Goal: Task Accomplishment & Management: Manage account settings

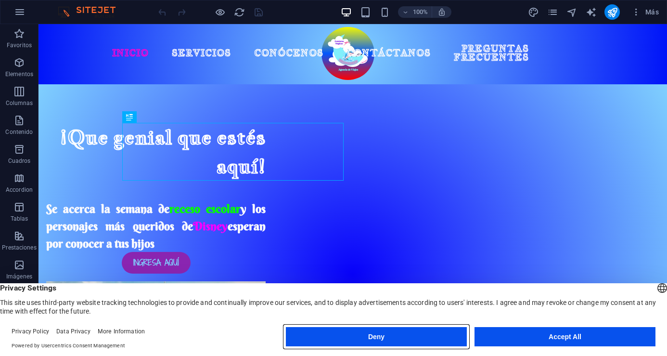
click at [396, 339] on button "Deny" at bounding box center [376, 336] width 181 height 19
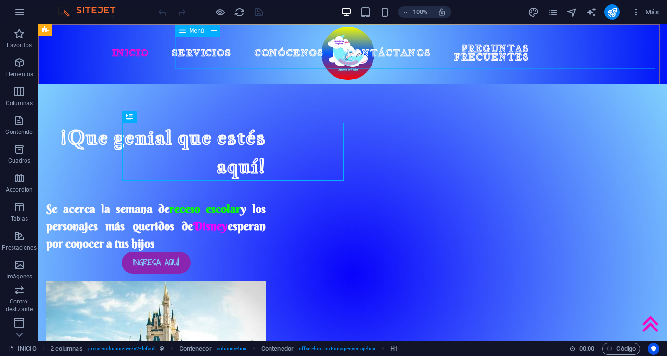
click at [192, 30] on span "Menú" at bounding box center [197, 31] width 14 height 6
select select
select select "1"
select select
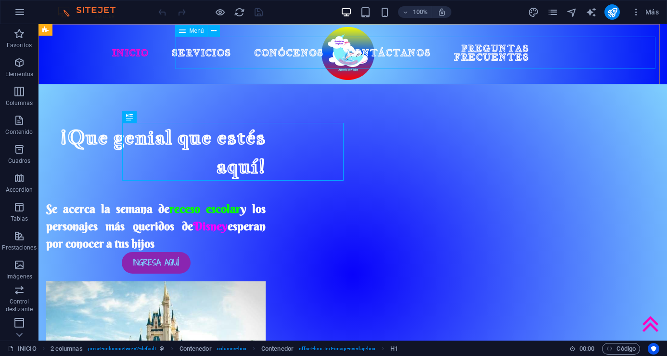
select select "2"
select select
select select "3"
select select
select select "next"
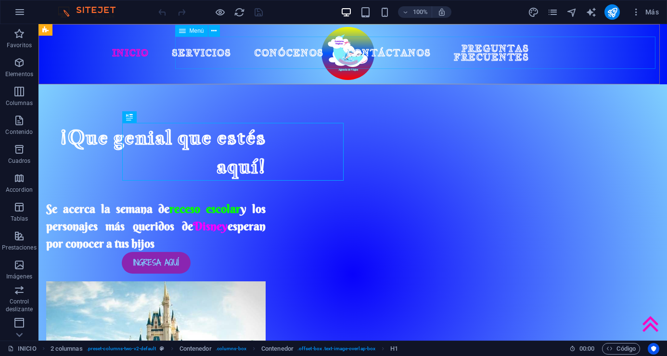
select select "4"
select select
select select "next"
select select "5"
select select
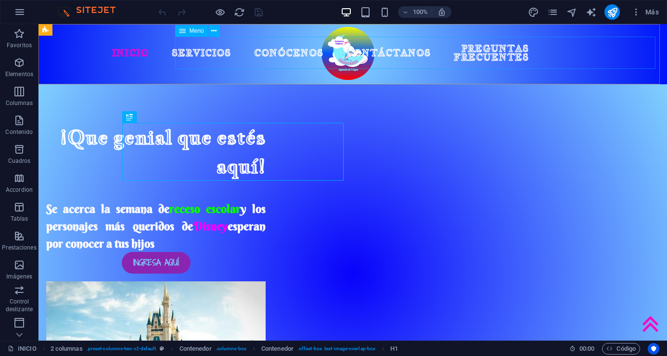
select select "next"
select select "6"
select select
select select "next"
select select "7"
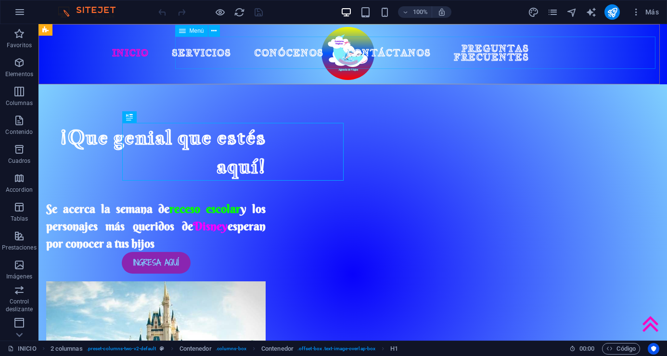
select select
select select "next"
select select "8"
select select
select select "next"
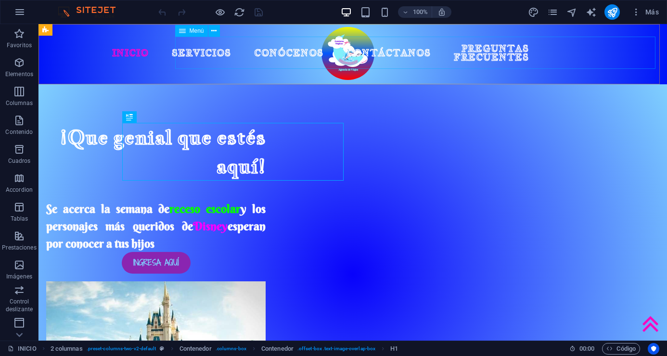
select select "15"
select select
select select "16"
select select
select select "17"
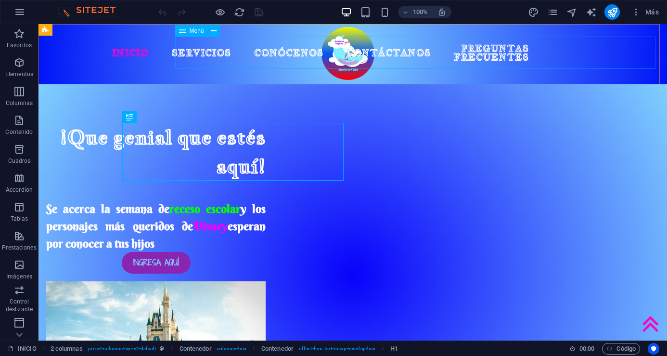
select select
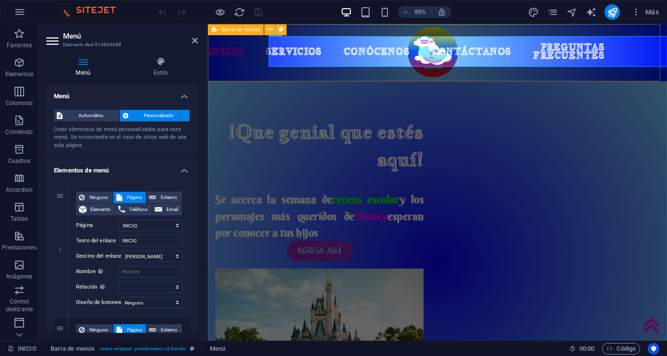
click at [218, 28] on div "Barra de menús" at bounding box center [236, 29] width 56 height 11
select select "px"
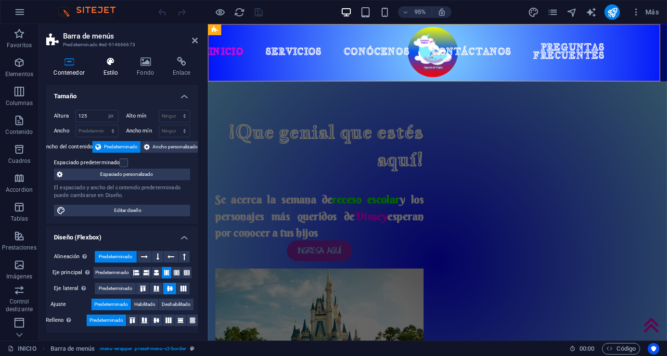
click at [113, 76] on h4 "Estilo" at bounding box center [113, 67] width 34 height 20
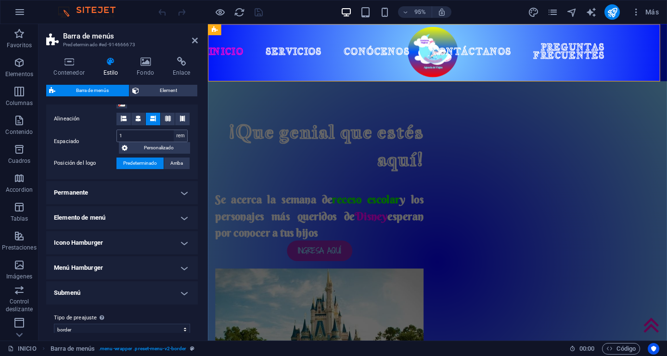
scroll to position [208, 0]
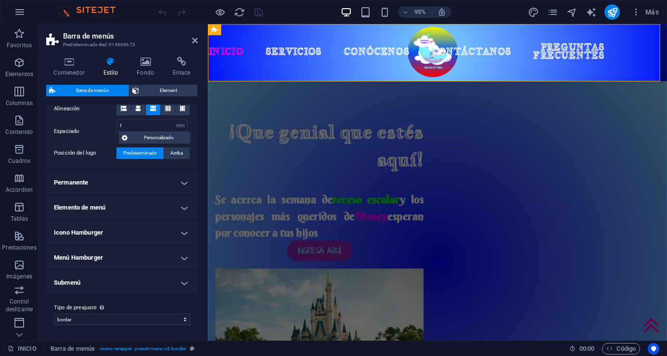
click at [185, 202] on h4 "Elemento de menú" at bounding box center [122, 207] width 152 height 23
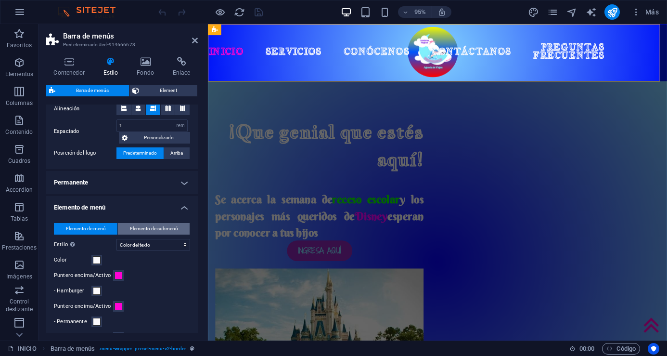
click at [144, 225] on span "Elemento de submenú" at bounding box center [154, 229] width 48 height 12
click at [97, 260] on span at bounding box center [97, 260] width 8 height 8
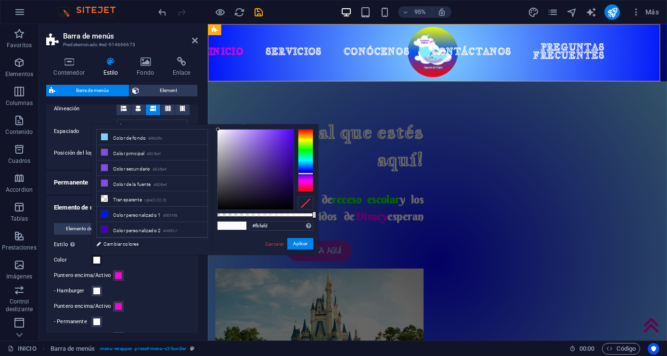
click at [190, 284] on div "Elemento de menú Elemento de submenú Estilo [MEDICAL_DATA] al modo de previsual…" at bounding box center [122, 362] width 156 height 298
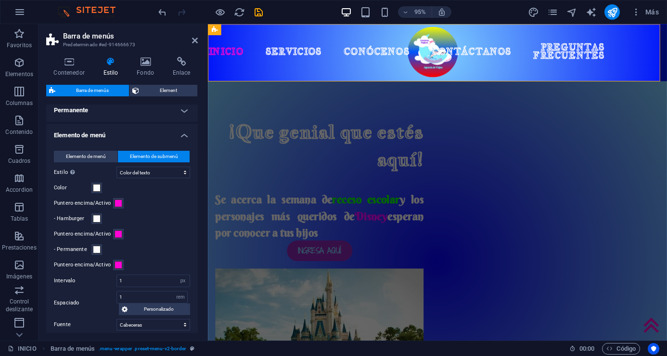
scroll to position [273, 0]
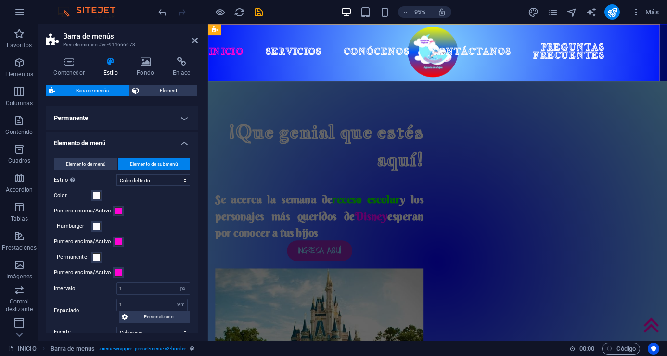
drag, startPoint x: 196, startPoint y: 226, endPoint x: 40, endPoint y: 140, distance: 178.5
click at [166, 167] on span "Elemento de submenú" at bounding box center [154, 164] width 48 height 12
click at [94, 158] on span "Elemento de menú" at bounding box center [86, 164] width 40 height 12
click at [138, 158] on span "Elemento de submenú" at bounding box center [154, 164] width 48 height 12
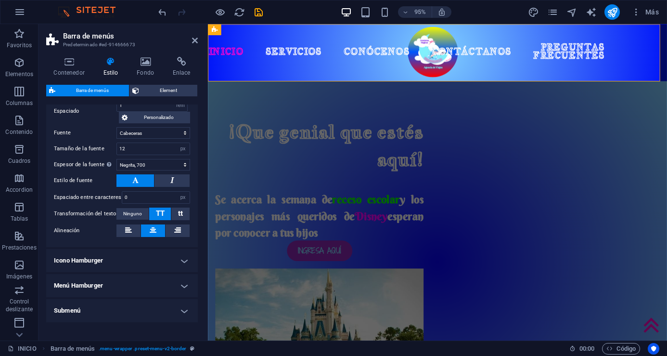
scroll to position [474, 0]
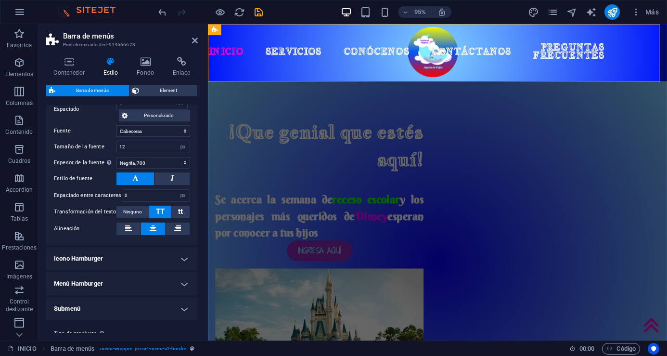
click at [181, 261] on h4 "Icono Hamburger" at bounding box center [122, 258] width 152 height 23
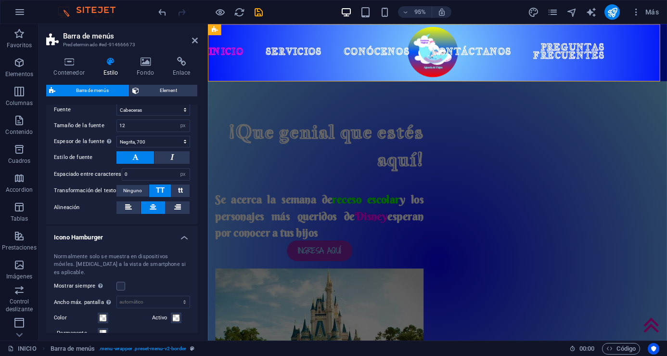
scroll to position [508, 0]
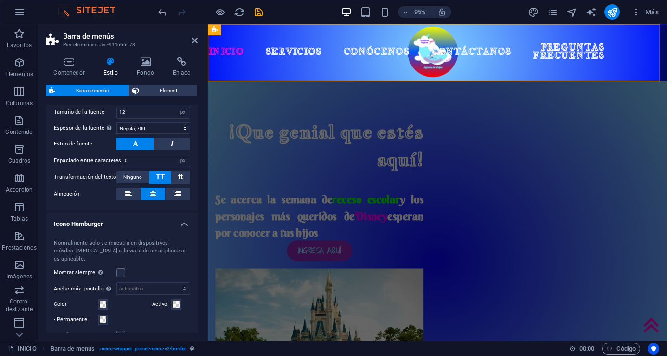
click at [181, 222] on h4 "Icono Hamburger" at bounding box center [122, 220] width 152 height 17
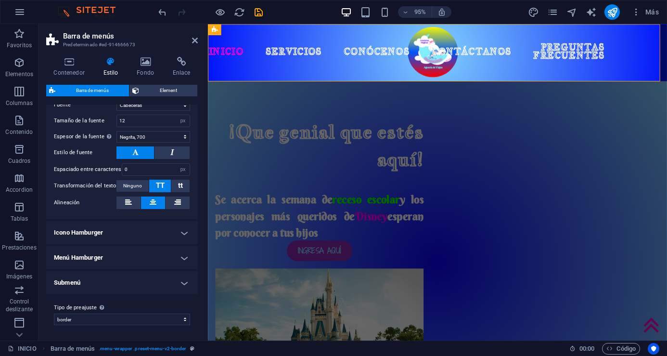
scroll to position [500, 0]
click at [182, 280] on h4 "Submenú" at bounding box center [122, 282] width 152 height 23
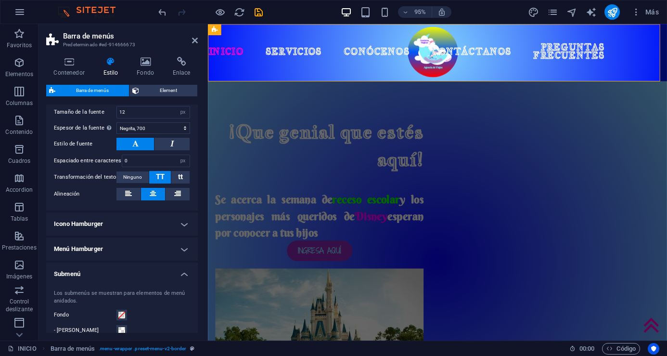
drag, startPoint x: 195, startPoint y: 254, endPoint x: 196, endPoint y: 265, distance: 11.1
click at [196, 265] on div "Variantes Borde Centrado Predeterminado Fijo Loki Desencadenador Ancho XXL Barr…" at bounding box center [122, 218] width 152 height 228
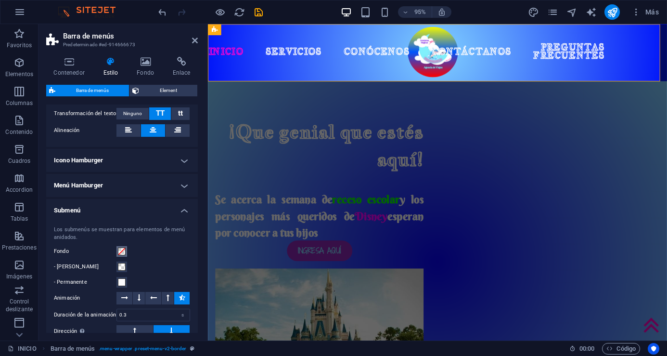
click at [121, 252] on span at bounding box center [122, 251] width 8 height 8
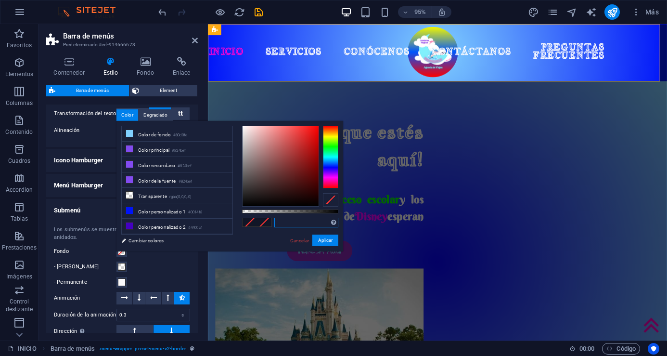
click at [302, 223] on input "text" at bounding box center [306, 223] width 64 height 10
click at [264, 220] on span at bounding box center [264, 222] width 14 height 8
click at [256, 221] on span at bounding box center [250, 222] width 14 height 8
click at [299, 222] on input "text" at bounding box center [306, 223] width 64 height 10
click at [158, 194] on li "Transparente rgba(0,0,0,.0)" at bounding box center [177, 195] width 111 height 15
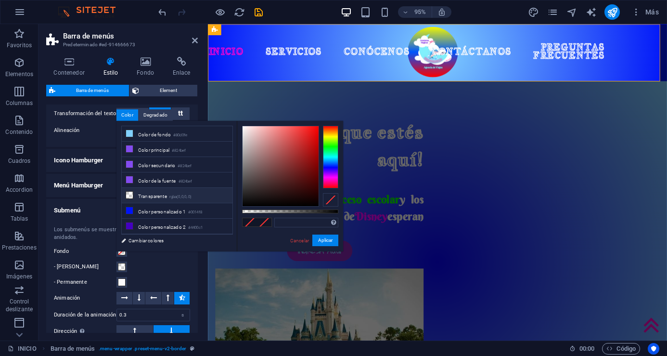
type input "rgba(0, 0, 0, 0)"
click at [248, 221] on span at bounding box center [250, 222] width 14 height 8
click at [146, 193] on li "Transparente rgba(0,0,0,.0)" at bounding box center [177, 195] width 111 height 15
click at [260, 219] on span at bounding box center [264, 222] width 14 height 8
click at [321, 239] on button "Aplicar" at bounding box center [325, 240] width 26 height 12
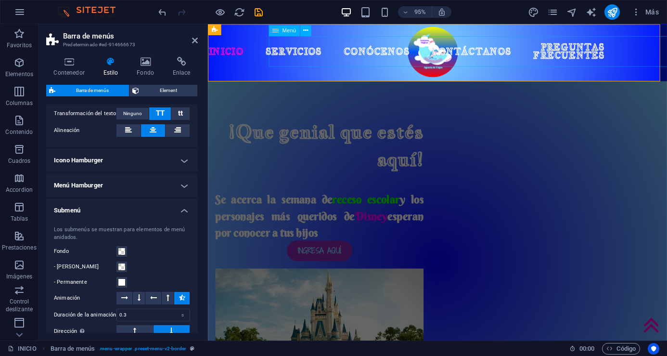
click at [389, 52] on nav "INICIO SERVICIOS TOUR [US_STATE] AL COMPLETO TOURS [GEOGRAPHIC_DATA] [GEOGRAPHI…" at bounding box center [478, 53] width 406 height 32
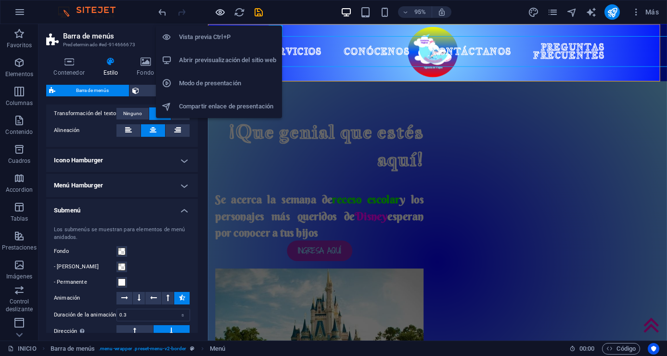
click at [220, 15] on icon "button" at bounding box center [220, 12] width 11 height 11
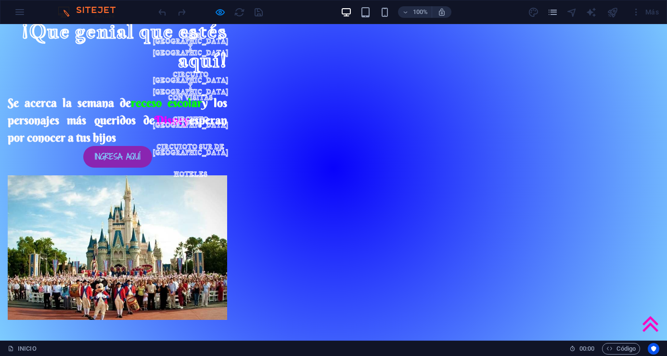
scroll to position [0, 0]
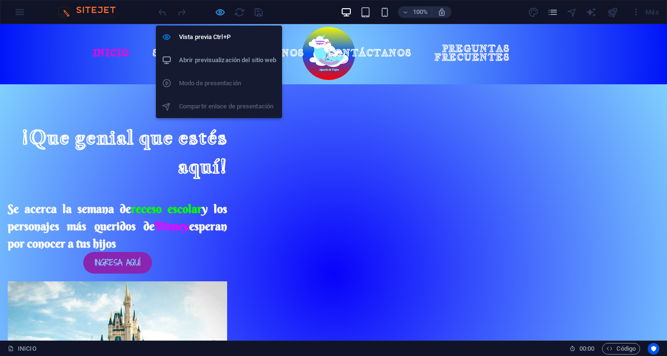
click at [221, 13] on icon "button" at bounding box center [220, 12] width 11 height 11
select select "rem"
select select "hover_text_color"
select select "px"
select select "rem"
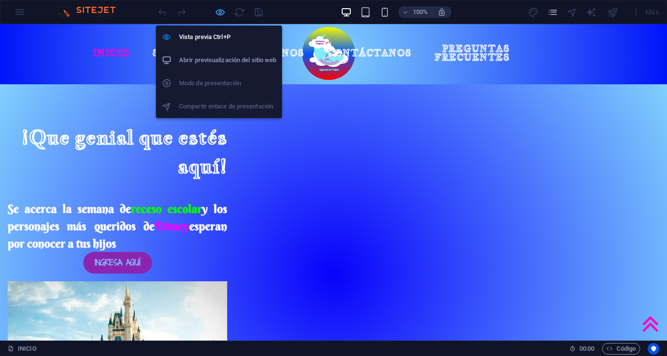
select select "link-special-font"
select select "px"
select select "700"
select select "px"
select select "rem"
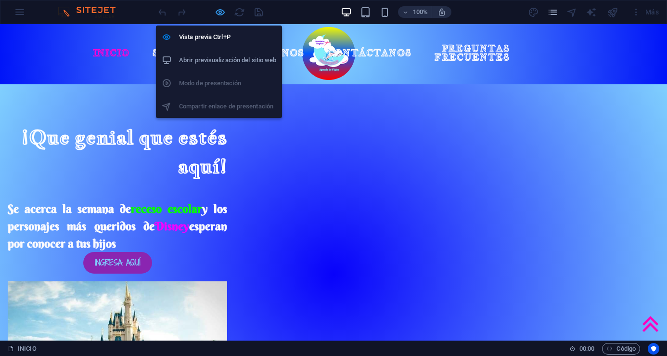
select select "px"
select select "preset-menu-v2-border"
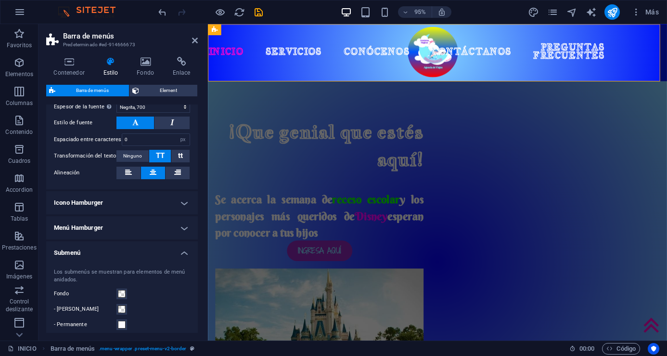
scroll to position [578, 0]
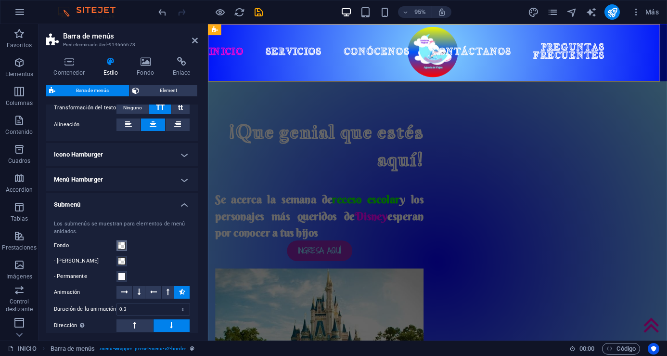
click at [122, 248] on span at bounding box center [122, 246] width 8 height 8
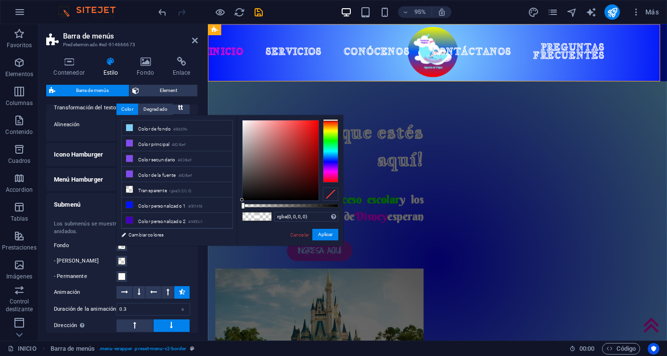
click at [263, 217] on span at bounding box center [264, 216] width 14 height 8
click at [322, 233] on button "Aplicar" at bounding box center [325, 235] width 26 height 12
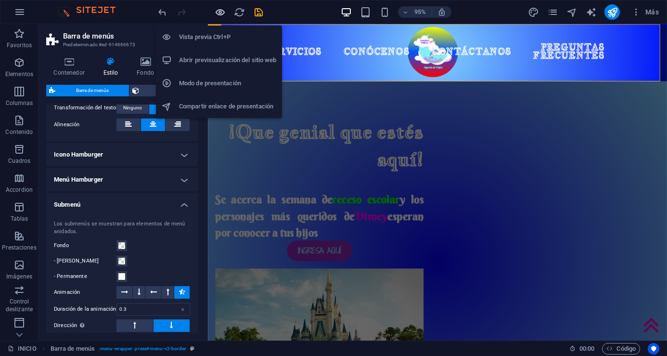
click at [215, 12] on icon "button" at bounding box center [220, 12] width 11 height 11
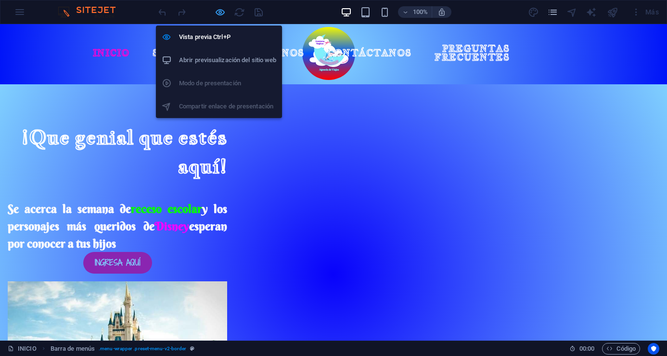
click at [219, 12] on icon "button" at bounding box center [220, 12] width 11 height 11
select select "rem"
select select "hover_text_color"
select select "px"
select select "rem"
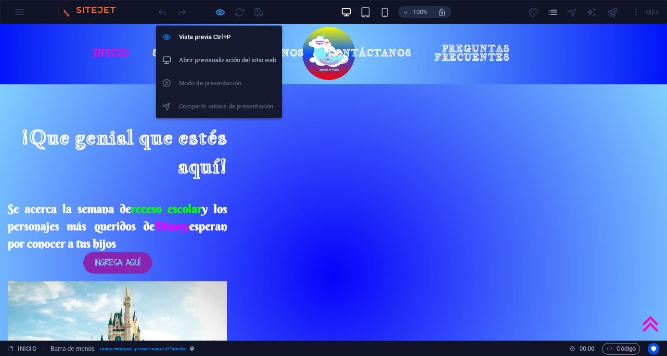
select select "link-special-font"
select select "px"
select select "700"
select select "px"
select select "rem"
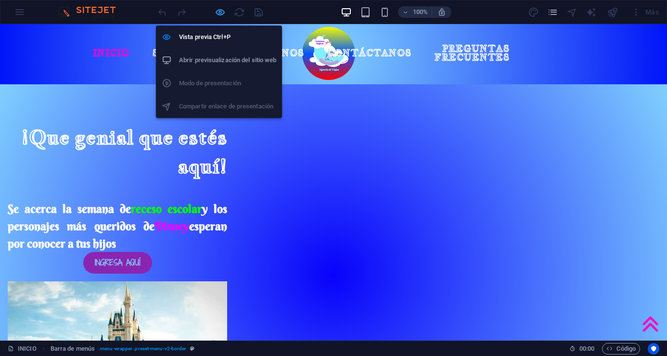
select select "px"
select select "preset-menu-v2-border"
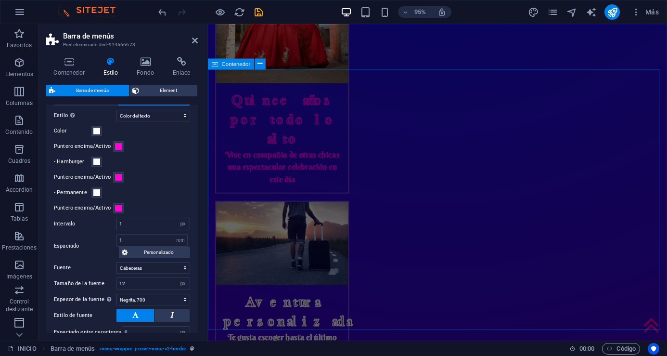
scroll to position [2167, 0]
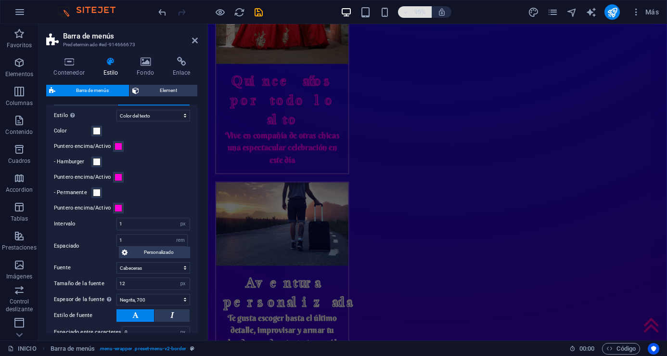
click at [409, 13] on icon "button" at bounding box center [405, 12] width 7 height 6
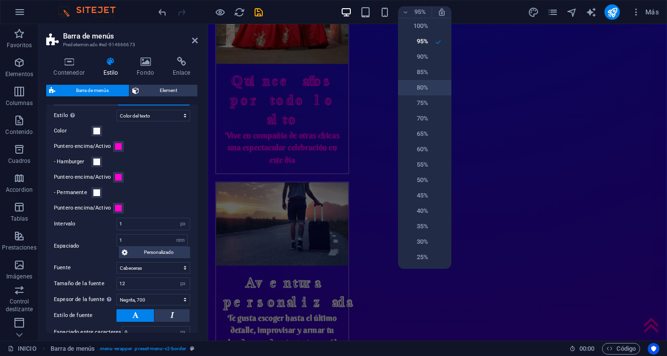
click at [406, 84] on h6 "80%" at bounding box center [416, 88] width 25 height 12
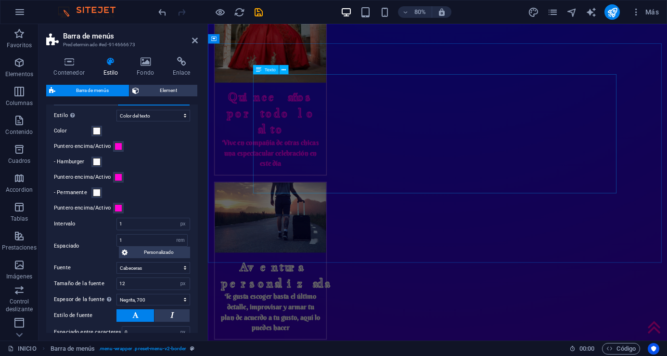
scroll to position [2215, 0]
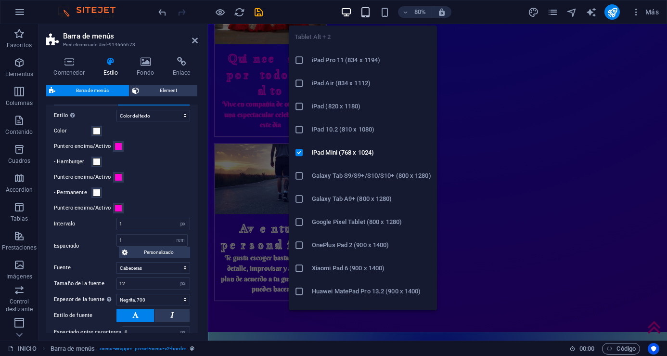
click at [365, 14] on icon "button" at bounding box center [365, 12] width 11 height 11
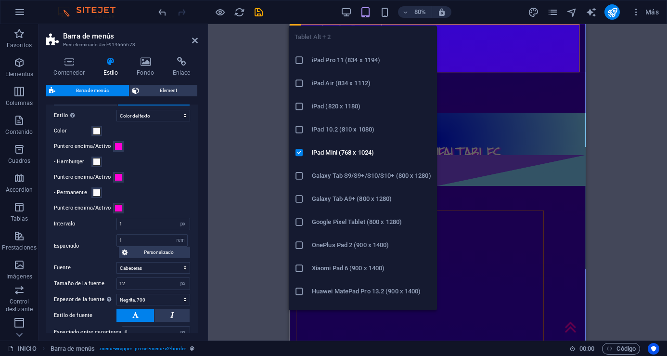
type input "16"
select select "px"
type input "5"
select select "px"
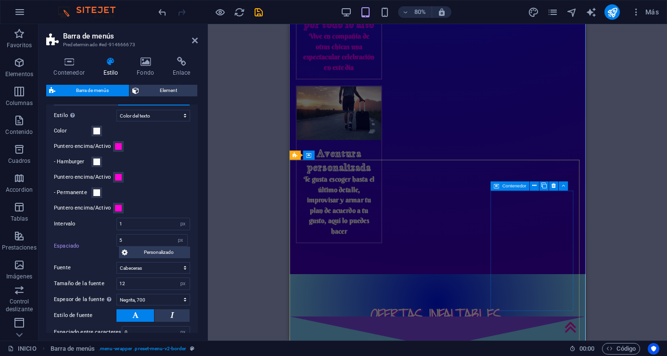
scroll to position [2070, 0]
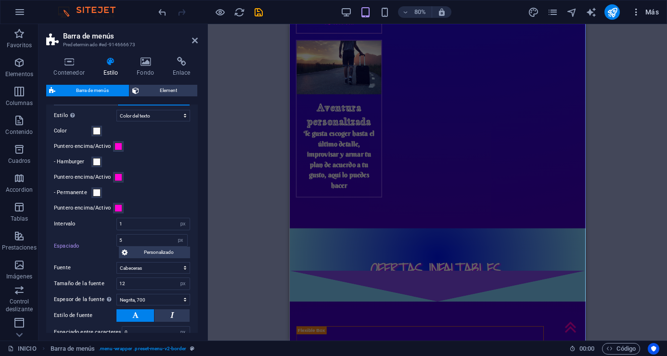
click at [649, 13] on span "Más" at bounding box center [645, 12] width 27 height 10
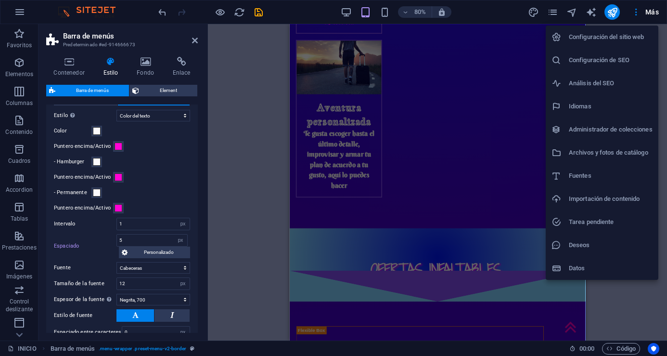
click at [572, 149] on h6 "Archivos y fotos de catálogo" at bounding box center [611, 153] width 84 height 12
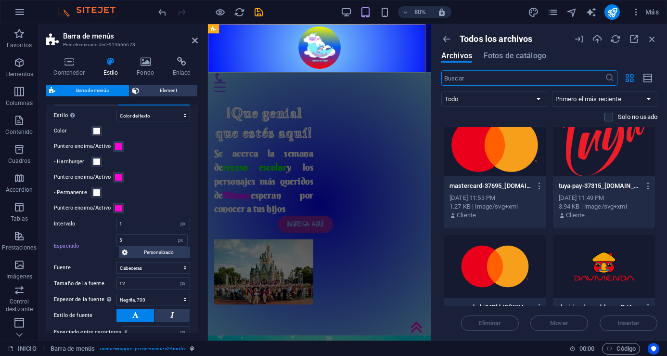
scroll to position [7787, 0]
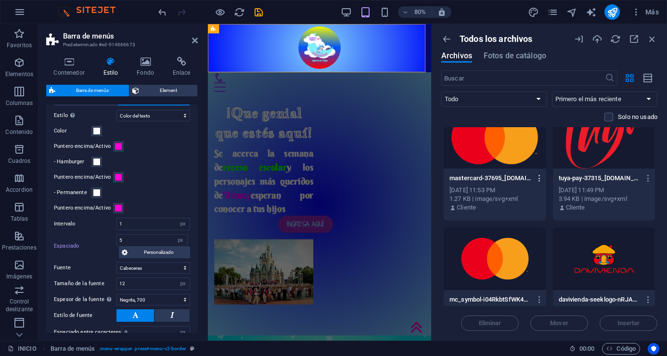
click at [539, 179] on icon "button" at bounding box center [539, 178] width 9 height 9
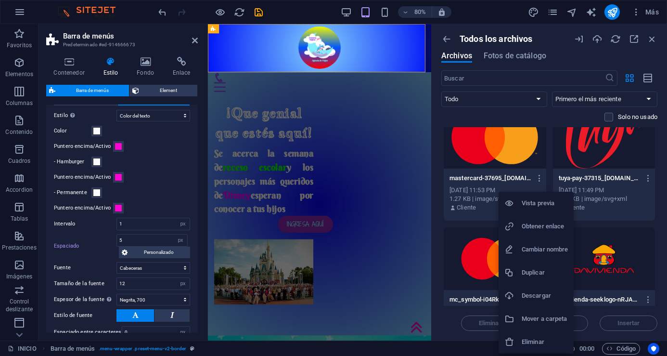
click at [536, 299] on h6 "Descargar" at bounding box center [545, 296] width 46 height 12
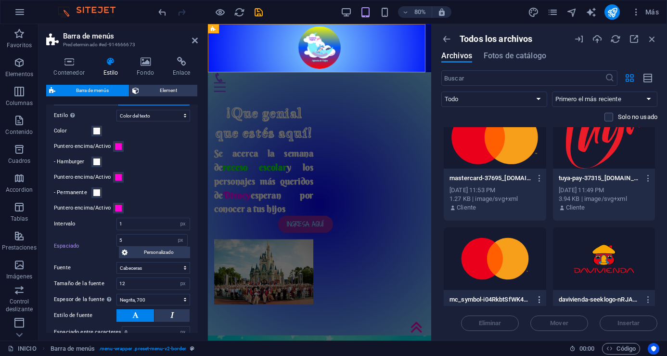
click at [538, 299] on icon "button" at bounding box center [539, 299] width 9 height 9
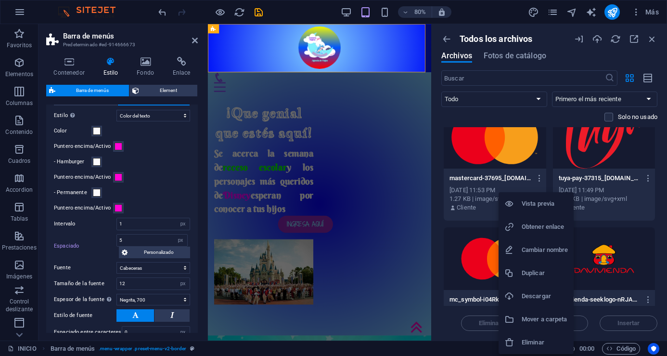
click at [527, 296] on h6 "Descargar" at bounding box center [545, 296] width 46 height 12
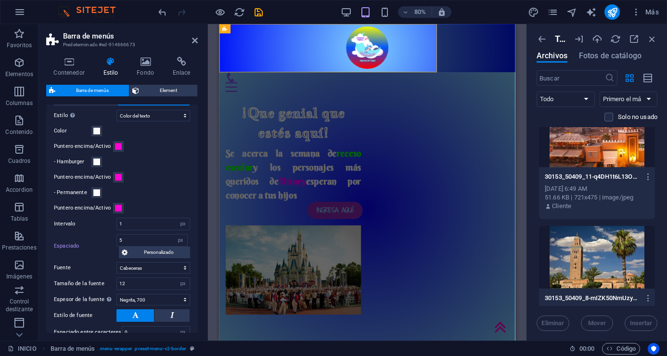
scroll to position [15554, 0]
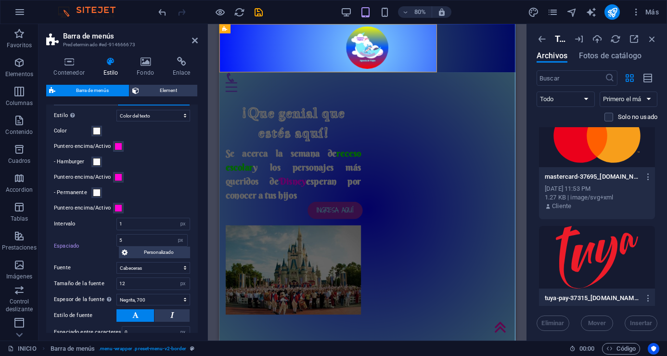
drag, startPoint x: 433, startPoint y: 115, endPoint x: 526, endPoint y: 128, distance: 93.9
click at [524, 129] on div "INICIO Favoritos Elementos Columnas Contenido Cuadros Accordion Tablas Prestaci…" at bounding box center [333, 182] width 667 height 316
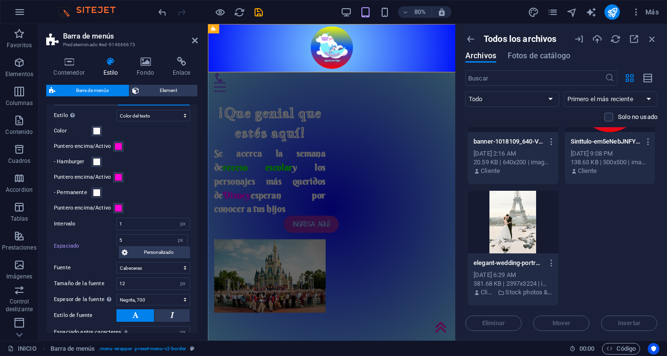
drag, startPoint x: 529, startPoint y: 185, endPoint x: 452, endPoint y: 184, distance: 77.0
click at [452, 184] on div "INICIO Favoritos Elementos Columnas Contenido Cuadros Accordion Tablas Prestaci…" at bounding box center [333, 182] width 667 height 316
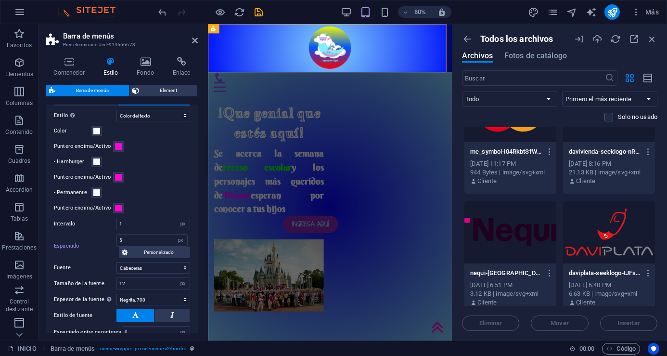
scroll to position [7933, 0]
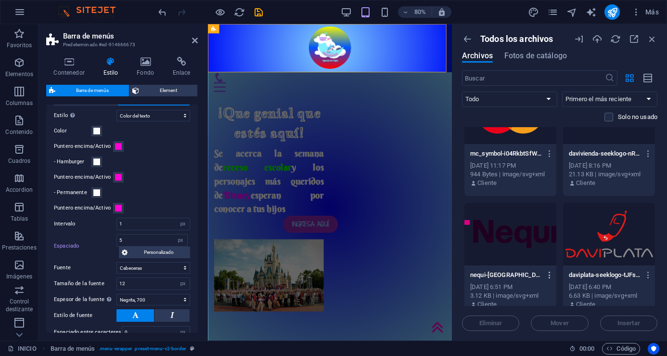
click at [549, 273] on icon "button" at bounding box center [550, 275] width 9 height 9
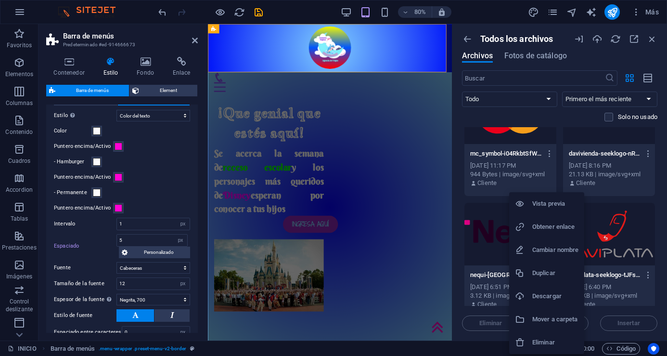
click at [562, 144] on div at bounding box center [333, 178] width 667 height 356
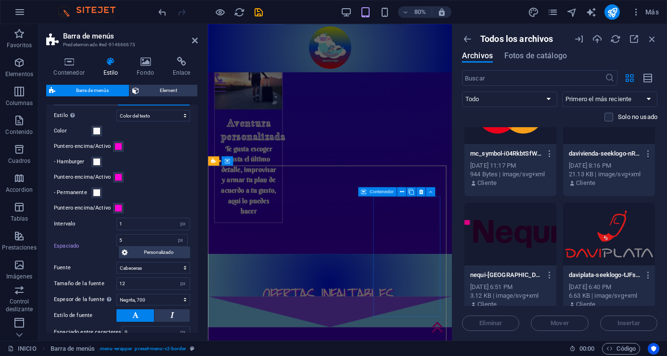
scroll to position [1879, 0]
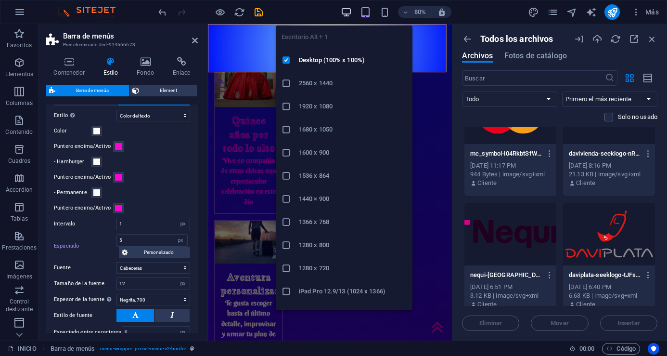
click at [343, 12] on icon "button" at bounding box center [346, 12] width 11 height 11
click at [327, 195] on h6 "1440 × 900" at bounding box center [353, 199] width 108 height 12
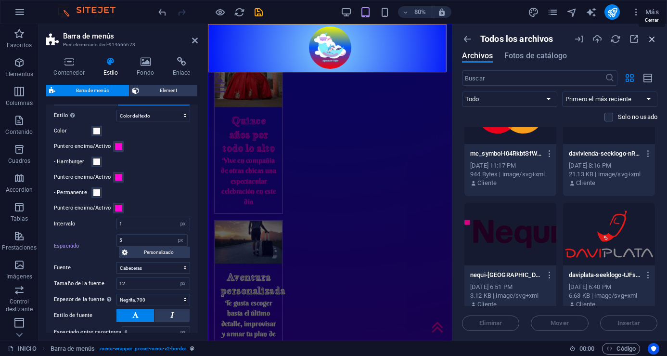
drag, startPoint x: 656, startPoint y: 36, endPoint x: 554, endPoint y: 14, distance: 104.3
click at [656, 36] on icon "button" at bounding box center [652, 39] width 11 height 11
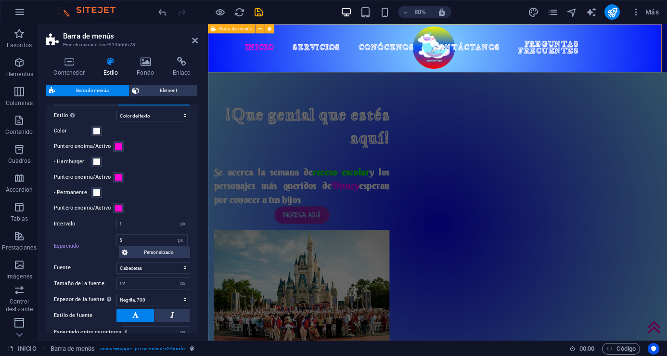
type input "1"
select select "rem"
type input "1"
select select "rem"
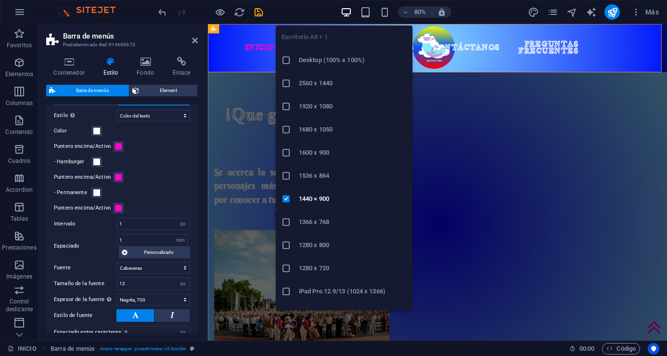
click at [350, 10] on icon "button" at bounding box center [346, 12] width 11 height 11
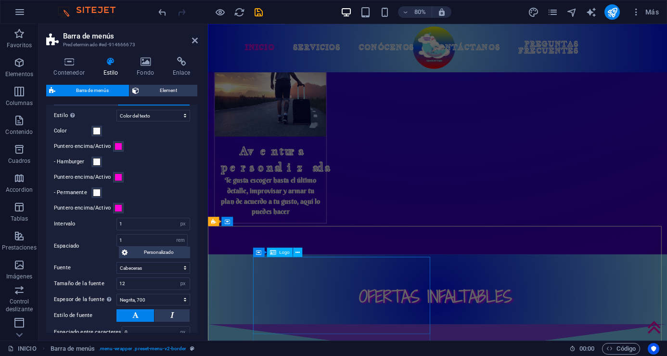
scroll to position [2163, 0]
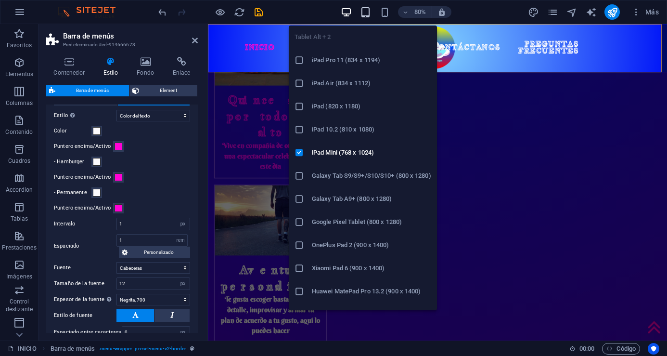
click at [370, 12] on icon "button" at bounding box center [365, 12] width 11 height 11
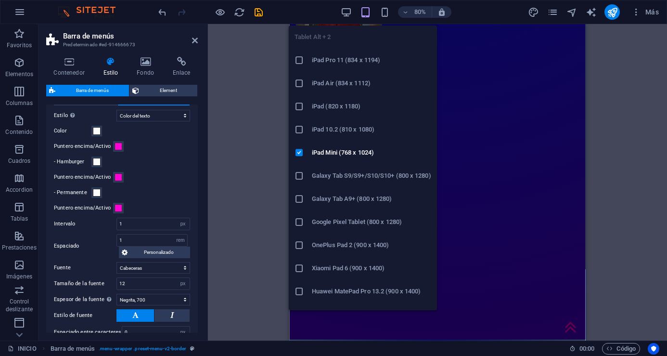
type input "16"
select select "px"
type input "5"
select select "px"
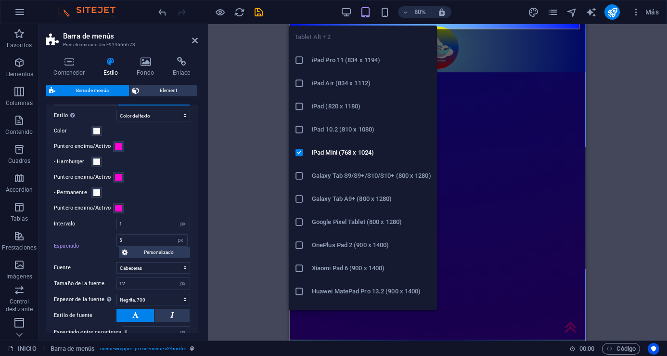
scroll to position [1708, 0]
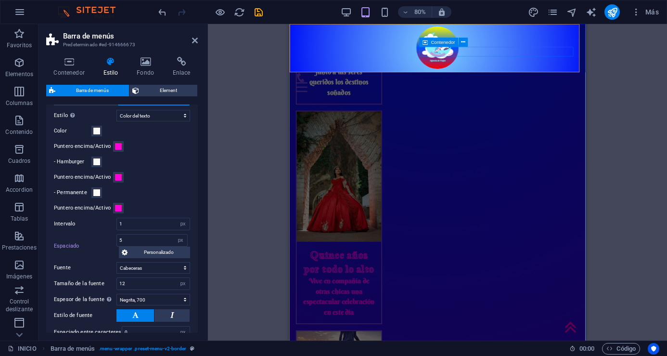
click at [490, 85] on div "Menú" at bounding box center [393, 97] width 193 height 24
click at [563, 41] on icon at bounding box center [564, 42] width 4 height 8
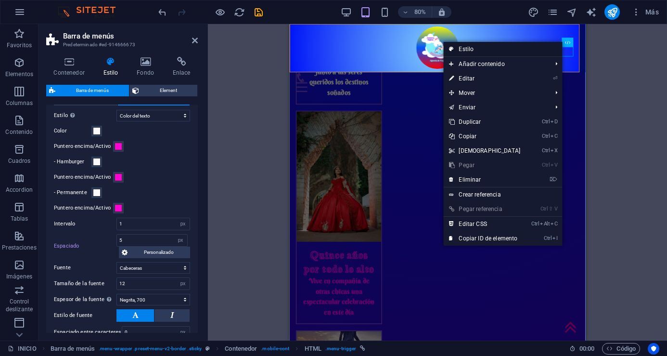
click at [471, 48] on link "Estilo" at bounding box center [502, 49] width 119 height 14
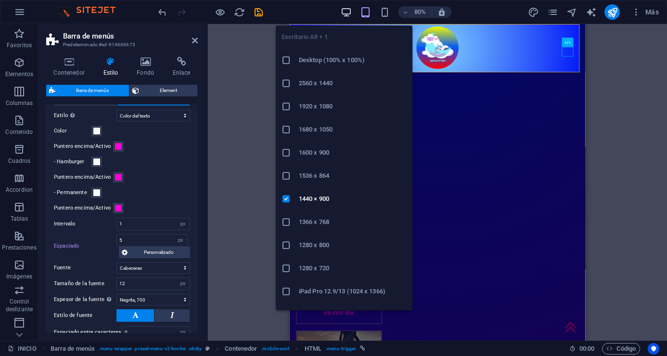
click at [347, 13] on icon "button" at bounding box center [346, 12] width 11 height 11
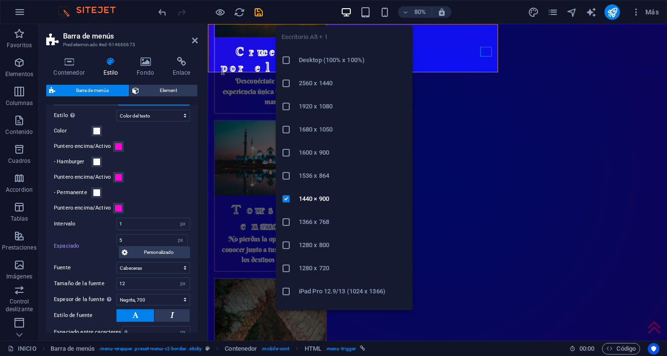
type input "1"
select select "rem"
type input "1"
select select "rem"
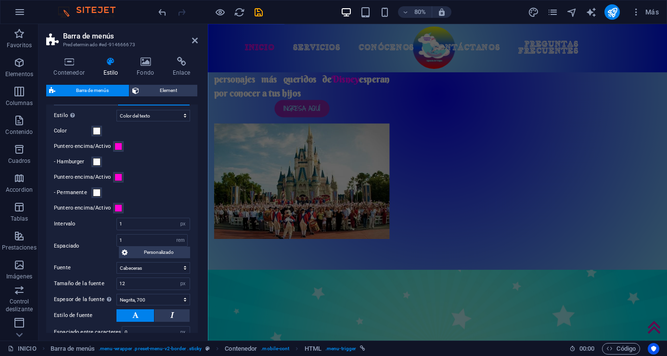
scroll to position [0, 0]
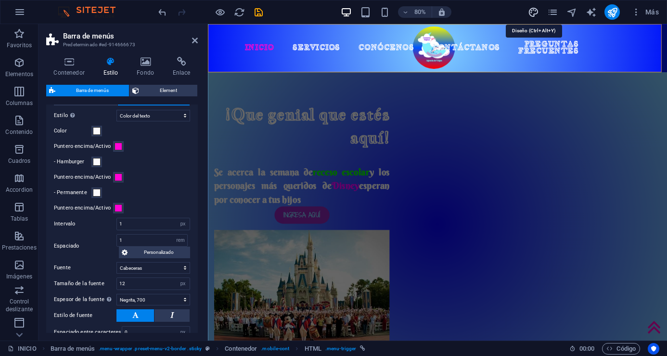
click at [536, 13] on icon "design" at bounding box center [533, 12] width 11 height 11
select select "px"
select select "800"
select select "px"
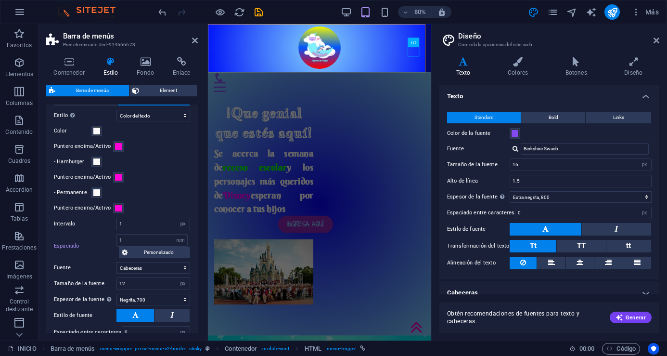
type input "16"
select select "px"
type input "5"
select select "px"
click at [521, 68] on h4 "Colores" at bounding box center [520, 67] width 58 height 20
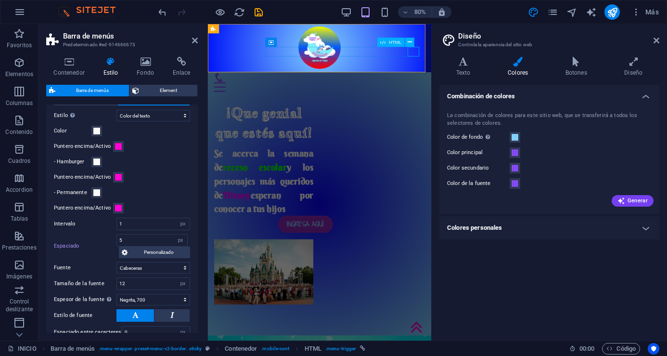
click at [408, 97] on div "Menú" at bounding box center [312, 103] width 193 height 12
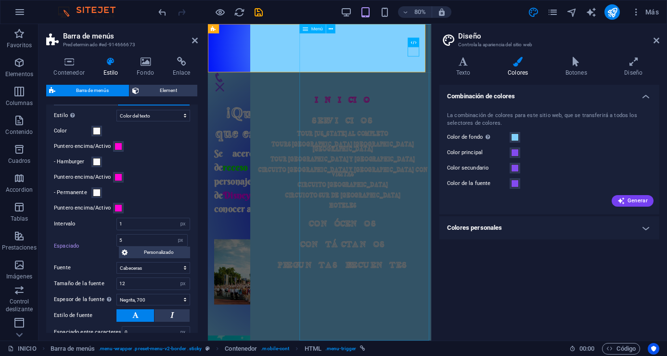
click at [317, 30] on span "Menú" at bounding box center [318, 28] width 12 height 5
select select
select select "1"
select select
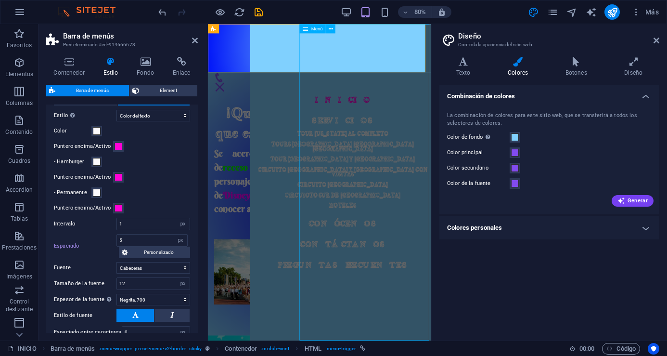
select select "2"
select select
select select "3"
select select
select select "next"
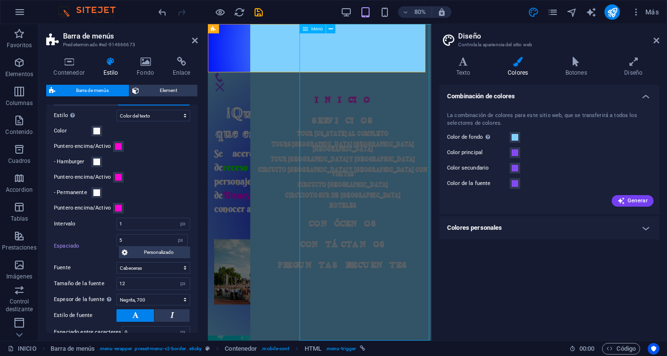
select select "4"
select select
select select "next"
select select "5"
select select
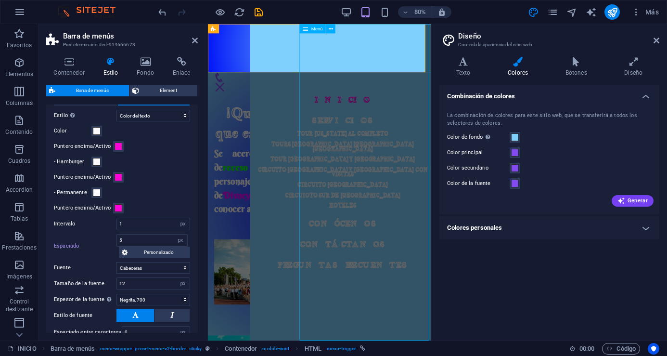
select select "next"
select select "6"
select select
select select "next"
select select "7"
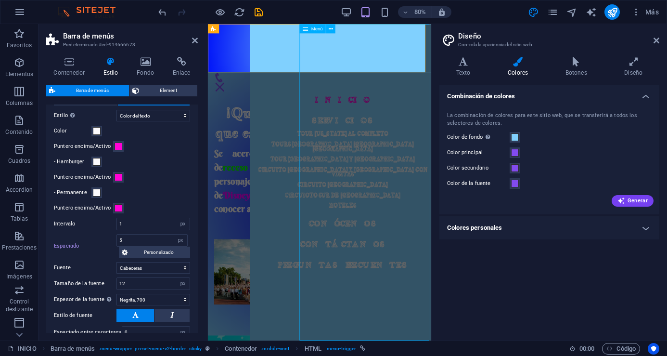
select select
select select "next"
select select "8"
select select
select select "next"
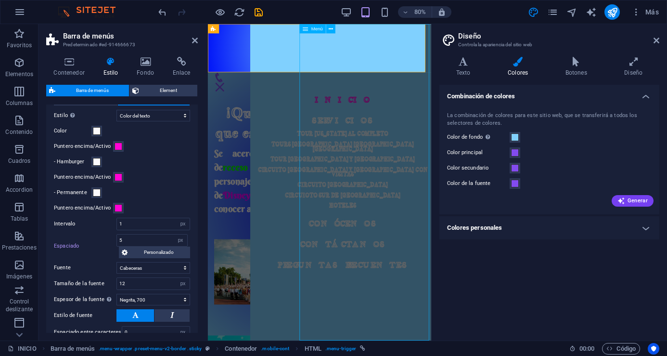
select select "15"
select select
select select "16"
select select
select select "17"
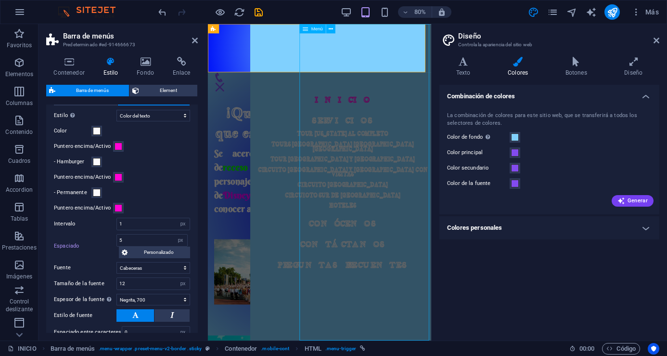
select select
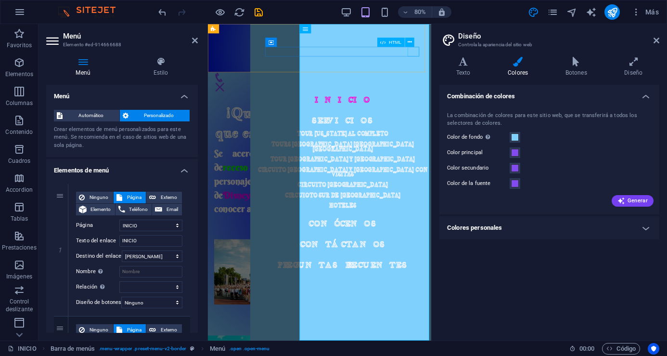
click at [230, 97] on div "Menú" at bounding box center [223, 103] width 14 height 12
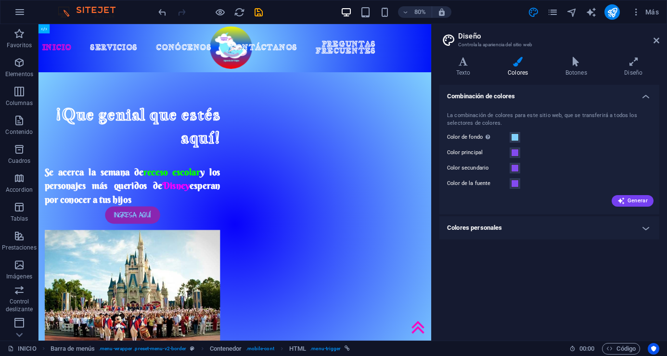
scroll to position [0, 65]
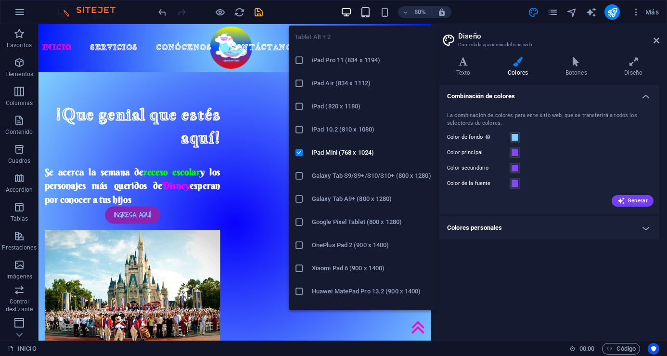
click at [365, 12] on icon "button" at bounding box center [365, 12] width 11 height 11
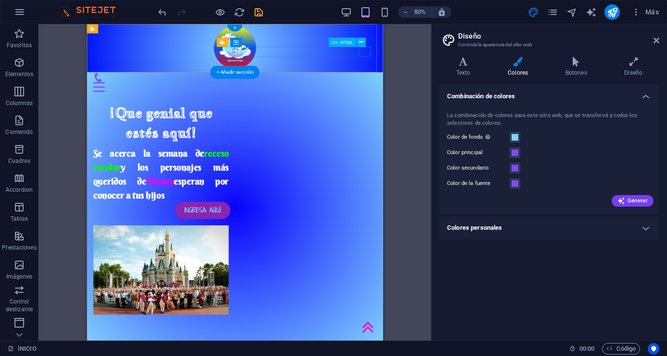
click at [287, 97] on div "Menú" at bounding box center [190, 103] width 193 height 12
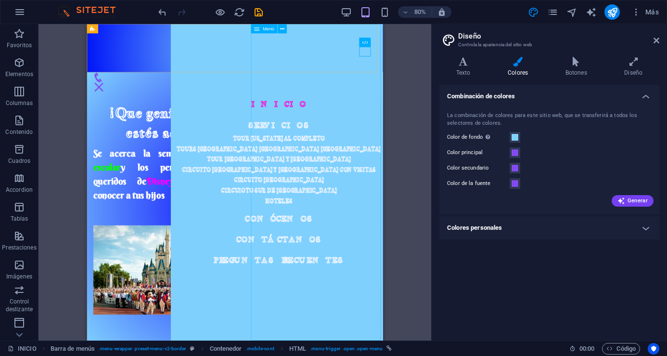
click at [268, 31] on span "Menú" at bounding box center [269, 28] width 12 height 5
select select
select select "1"
select select
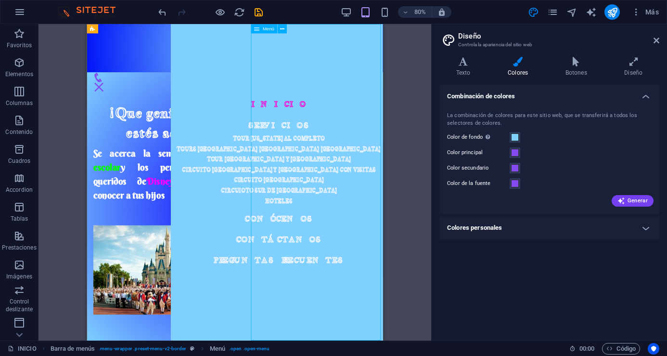
select select "2"
select select
select select "3"
select select
select select "next"
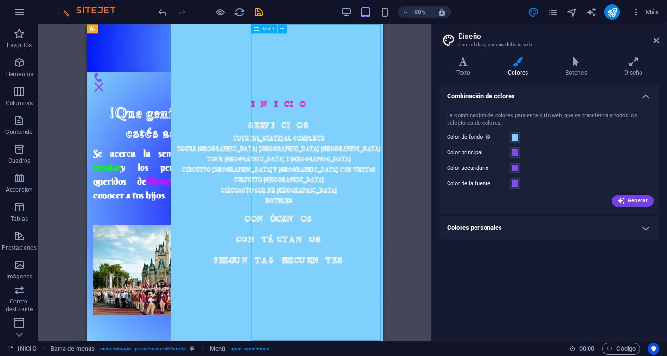
select select "4"
select select
select select "next"
select select "5"
select select
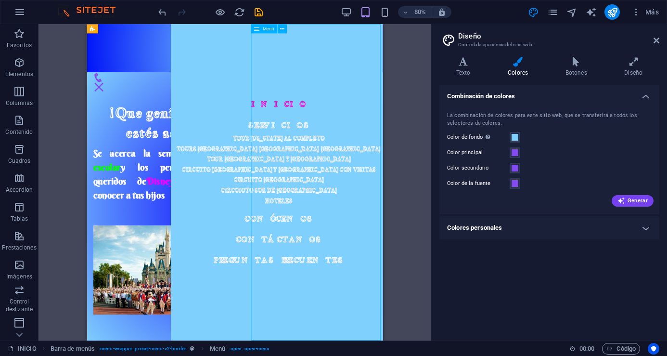
select select "next"
select select "6"
select select
select select "next"
select select "7"
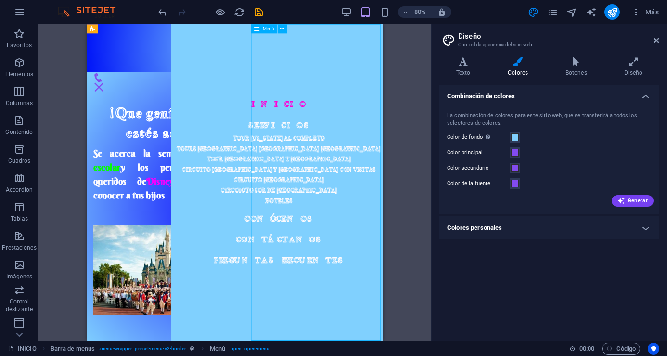
select select
select select "next"
select select "8"
select select
select select "next"
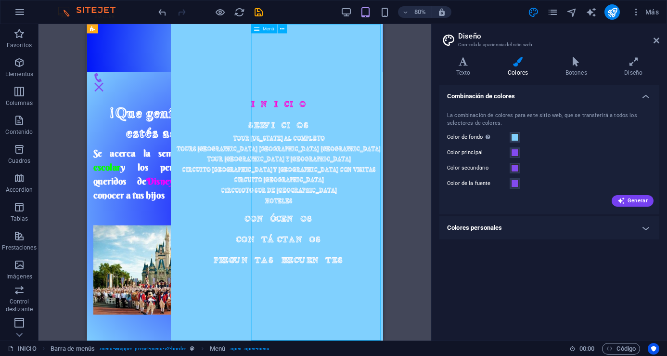
select select "15"
select select
select select "16"
select select
select select "17"
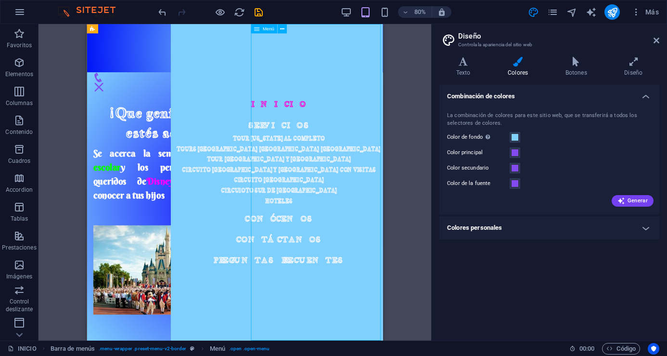
select select
select select "%"
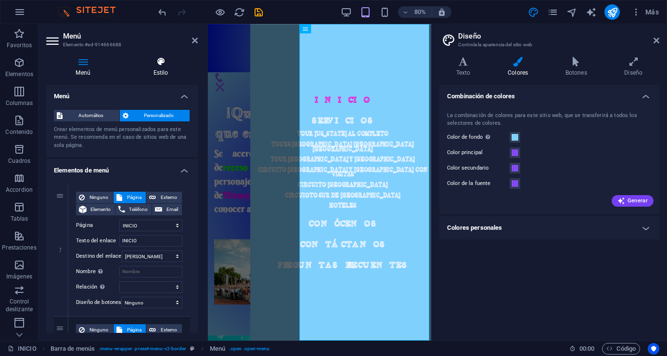
click at [163, 70] on h4 "Estilo" at bounding box center [161, 67] width 74 height 20
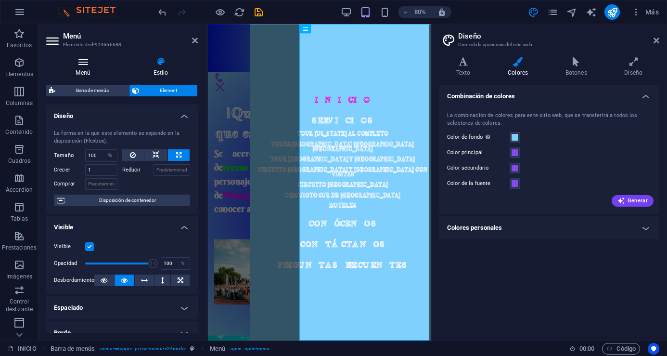
click at [90, 65] on icon at bounding box center [83, 62] width 74 height 10
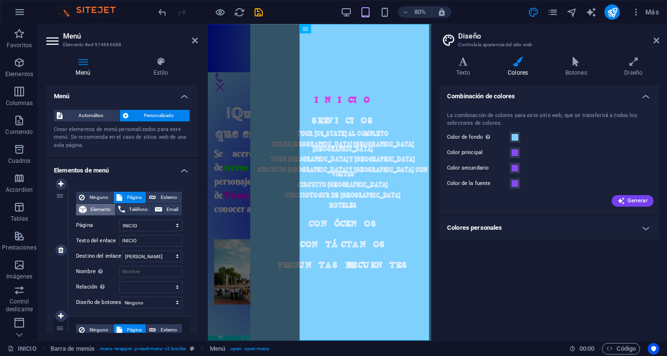
click at [93, 213] on span "Elemento" at bounding box center [101, 210] width 23 height 12
select select
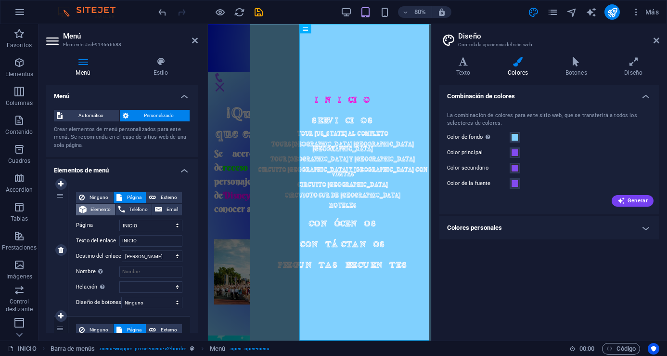
select select
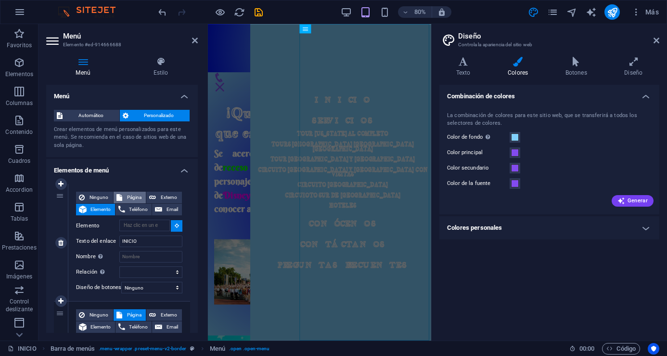
click at [125, 196] on span "Página" at bounding box center [134, 198] width 18 height 12
select select
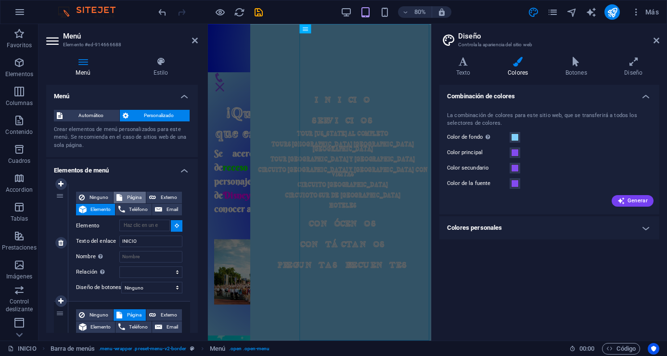
select select
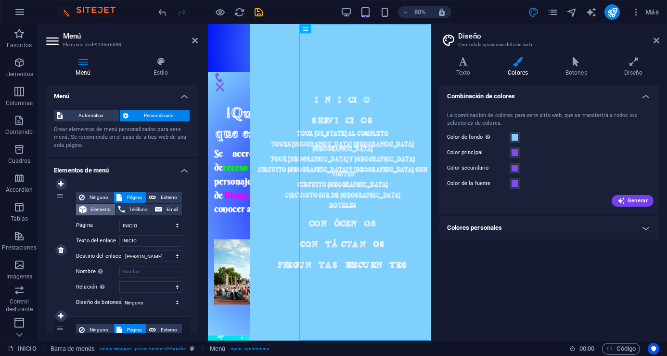
click at [97, 209] on span "Elemento" at bounding box center [101, 210] width 23 height 12
select select
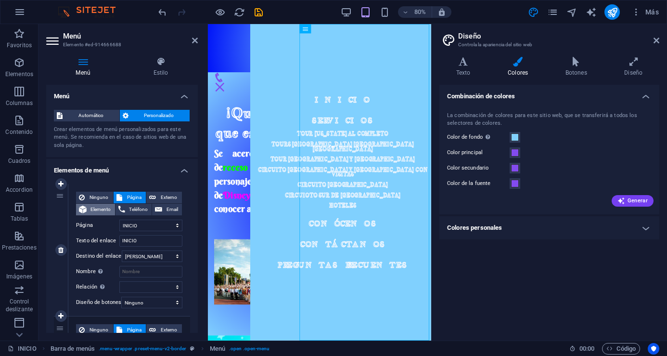
select select
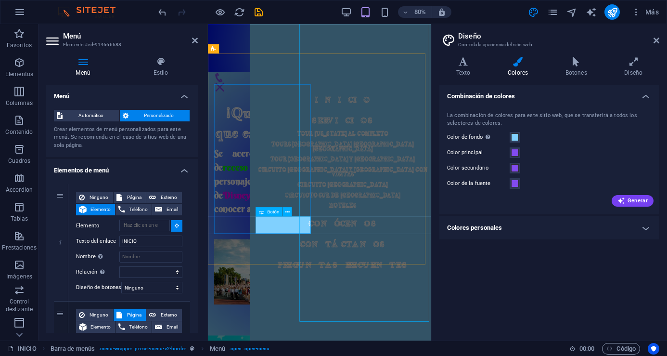
scroll to position [96, 0]
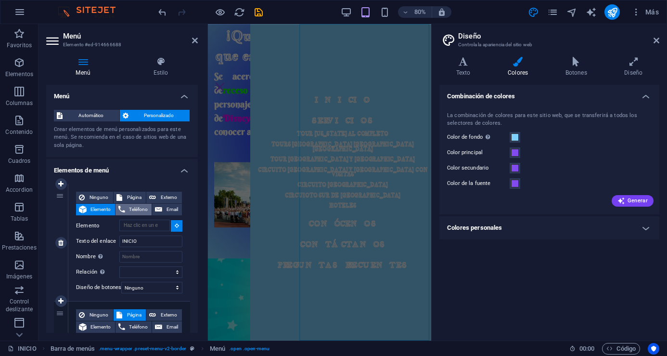
click at [130, 210] on span "Teléfono" at bounding box center [138, 210] width 21 height 12
select select
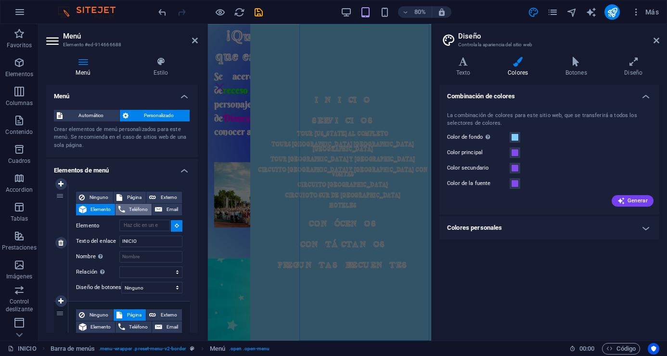
select select
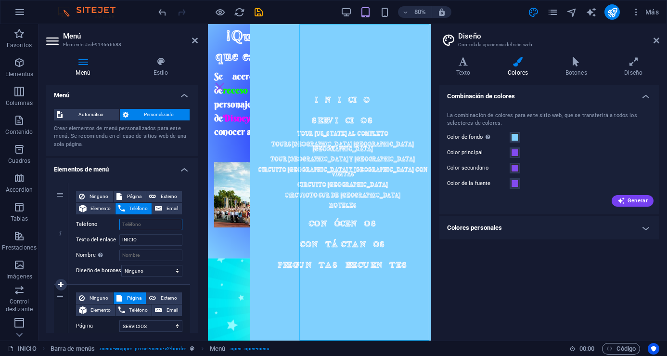
scroll to position [0, 0]
click at [155, 66] on h4 "Estilo" at bounding box center [161, 67] width 74 height 20
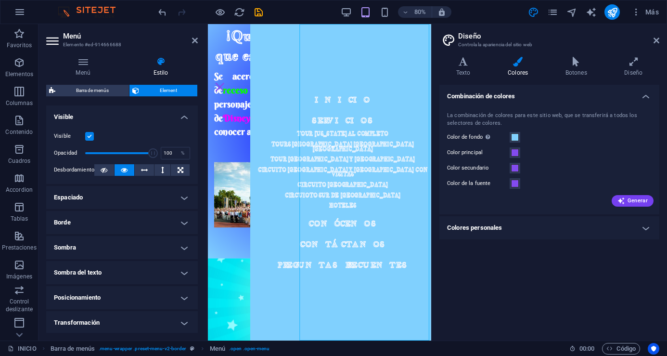
scroll to position [144, 0]
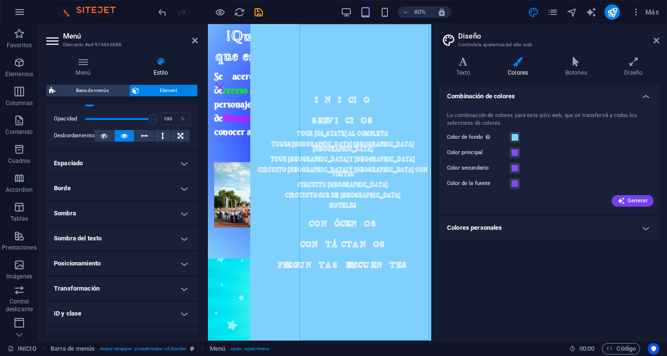
click at [177, 287] on h4 "Transformación" at bounding box center [122, 288] width 152 height 23
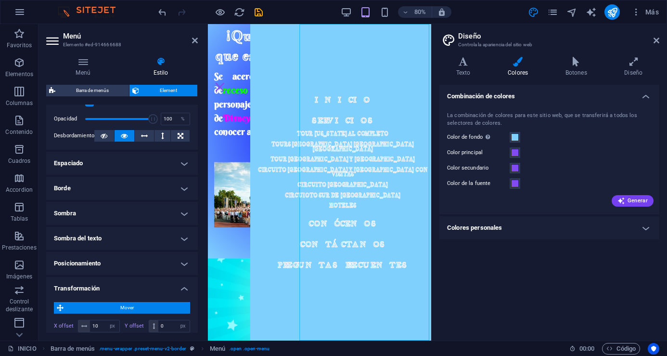
scroll to position [193, 0]
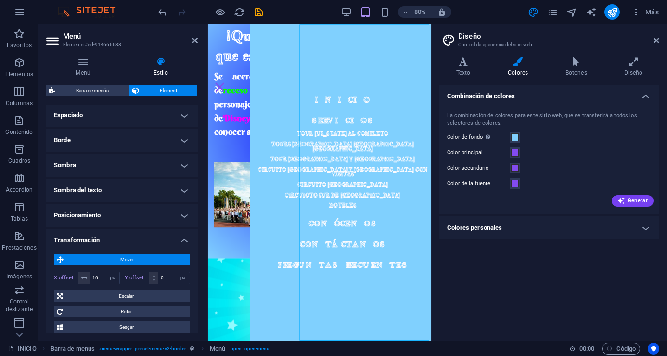
click at [181, 241] on h4 "Transformación" at bounding box center [122, 237] width 152 height 17
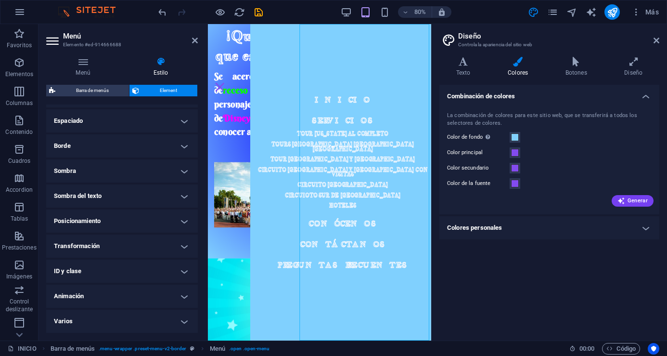
click at [182, 319] on h4 "Varios" at bounding box center [122, 321] width 152 height 23
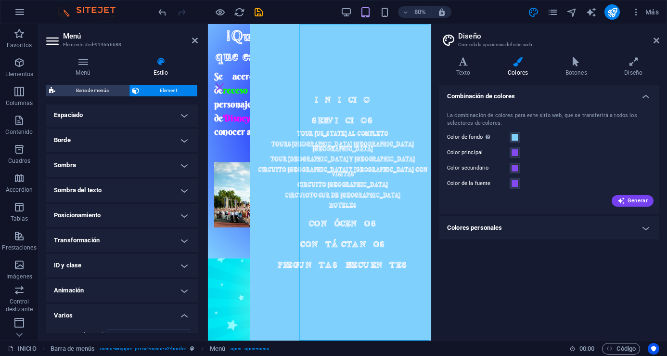
scroll to position [247, 0]
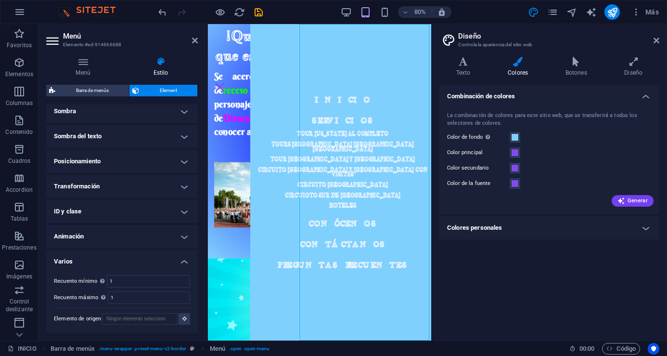
click at [182, 264] on h4 "Varios" at bounding box center [122, 258] width 152 height 17
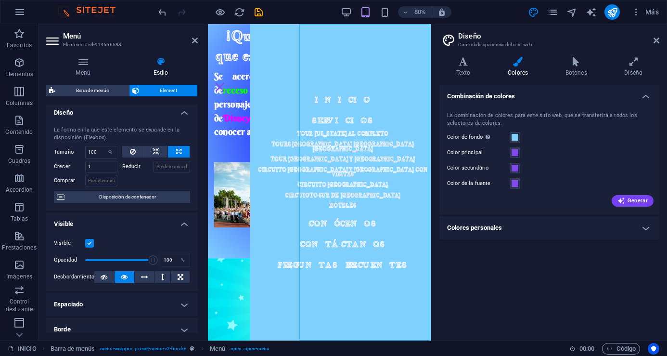
scroll to position [0, 0]
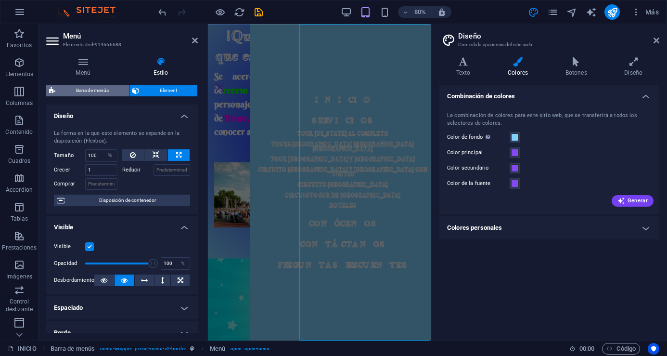
click at [106, 93] on span "Barra de menús" at bounding box center [92, 91] width 68 height 12
select select "px"
select select "hover_text_color"
select select "px"
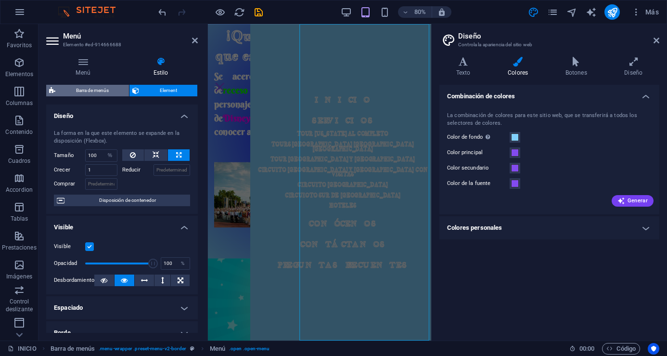
select select "link-special-font"
select select "px"
select select "700"
select select "px"
select select "rem"
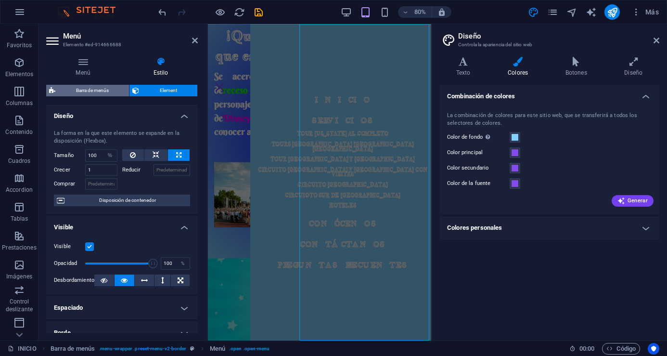
select select "px"
select select "preset-menu-v2-border"
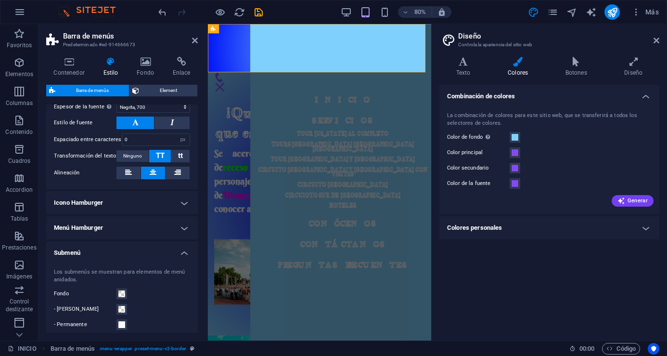
scroll to position [481, 0]
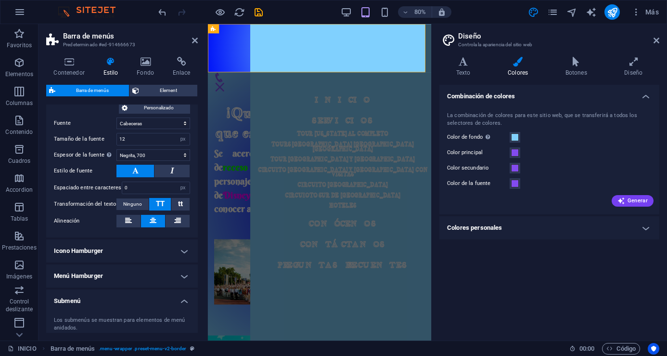
click at [183, 251] on h4 "Icono Hamburger" at bounding box center [122, 250] width 152 height 23
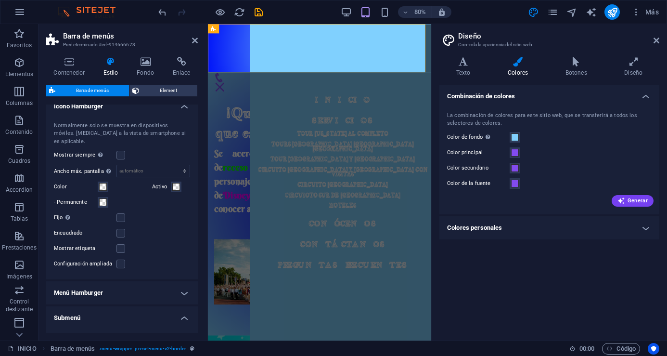
scroll to position [578, 0]
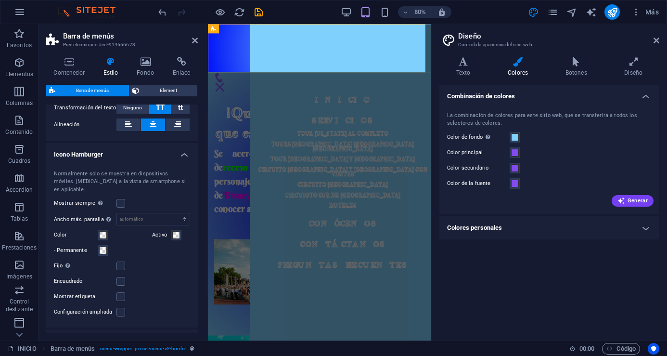
click at [184, 155] on h4 "Icono Hamburger" at bounding box center [122, 151] width 152 height 17
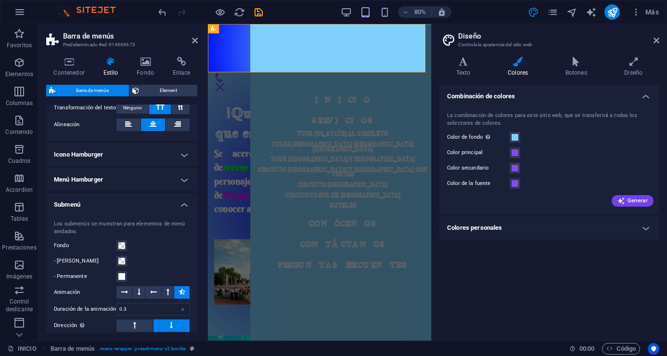
click at [181, 206] on h4 "Submenú" at bounding box center [122, 201] width 152 height 17
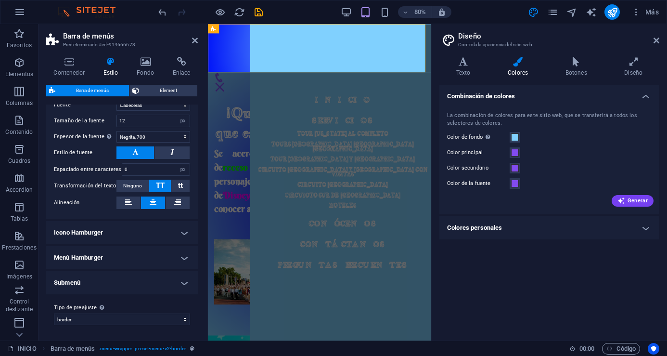
click at [184, 253] on h4 "Menú Hamburger" at bounding box center [122, 257] width 152 height 23
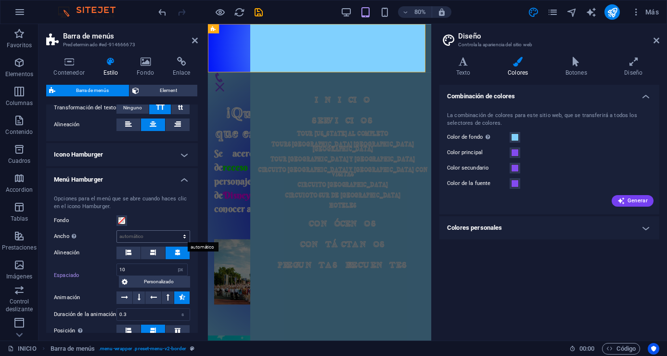
scroll to position [656, 0]
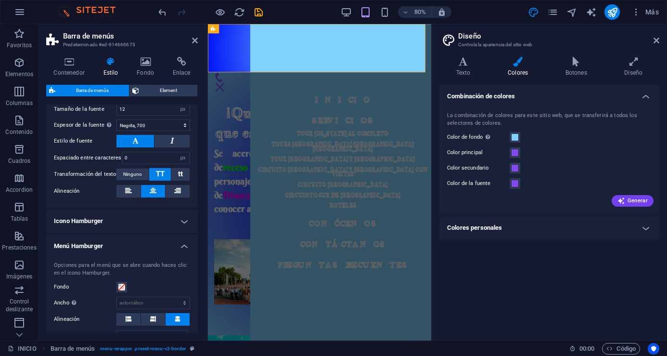
click at [180, 245] on h4 "Menú Hamburger" at bounding box center [122, 242] width 152 height 17
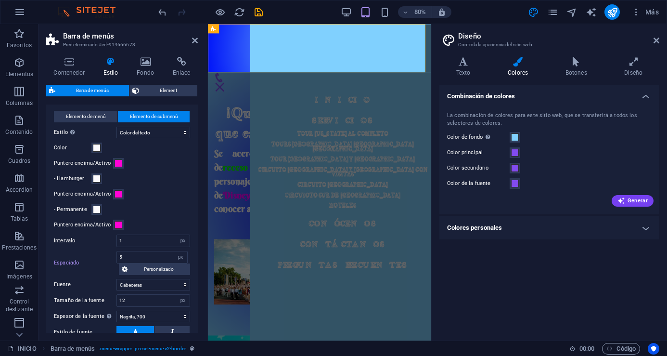
scroll to position [307, 0]
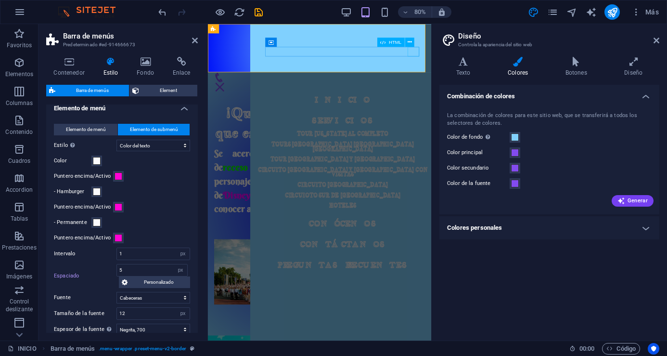
click at [230, 97] on div "Menú" at bounding box center [223, 103] width 14 height 12
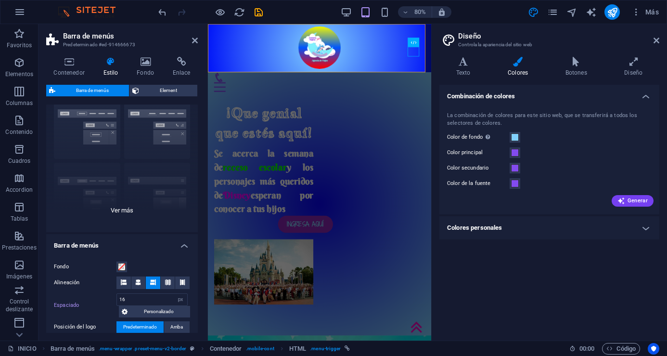
scroll to position [0, 0]
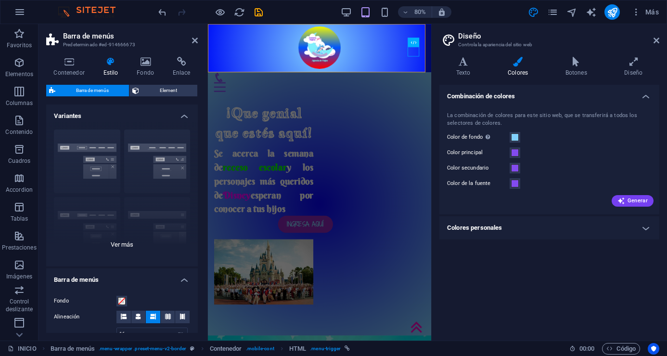
click at [117, 245] on div "Borde Centrado Predeterminado Fijo Loki Desencadenador Ancho XXL" at bounding box center [122, 194] width 152 height 144
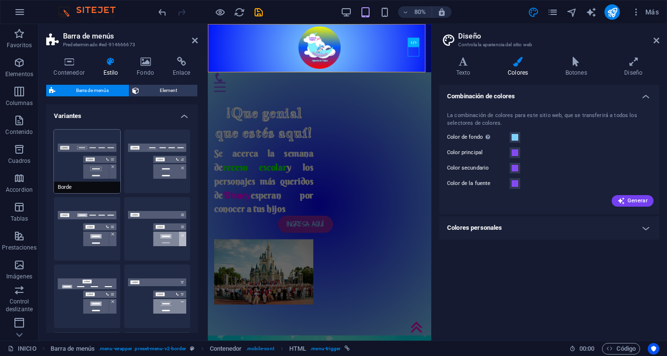
click at [106, 168] on button "Borde" at bounding box center [87, 162] width 66 height 64
type input "1"
select select "rem"
select select "hover_border"
type input "1"
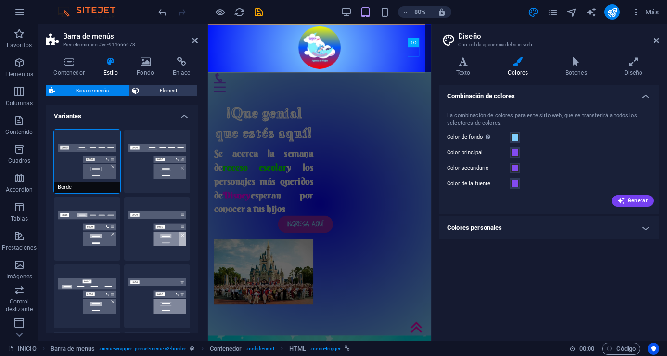
type input "3"
type input "1"
select select "rem"
select select "link-special-font"
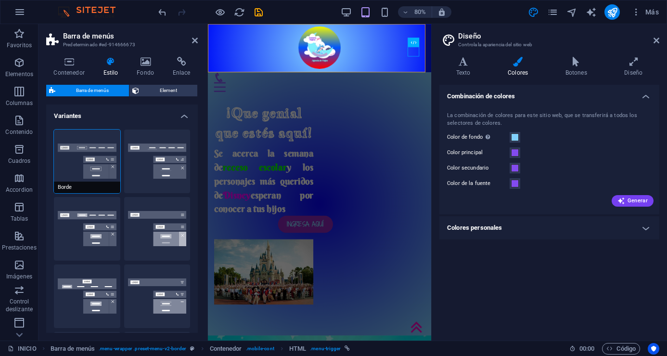
type input "1.1"
select select "rem"
select select
type input "1"
select select "800"
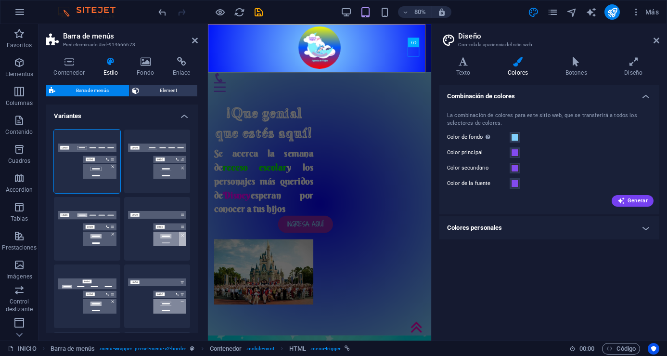
select select "hover_text_color"
select select "px"
type input "5"
select select "px"
select select "link-special-font"
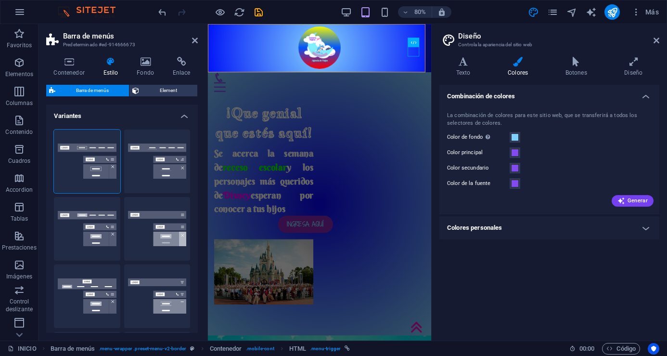
type input "12"
select select "px"
select select "700"
click at [155, 153] on button "Centrado" at bounding box center [157, 162] width 66 height 64
select select "hover_border_bottom"
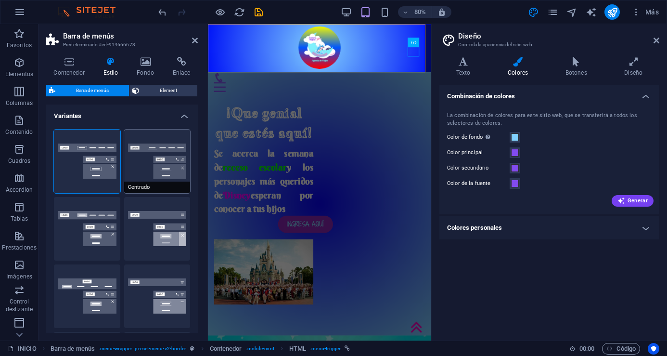
type input "1"
type input "0"
type input "2"
select select "DISABLED_OPTION_VALUE"
type input "0"
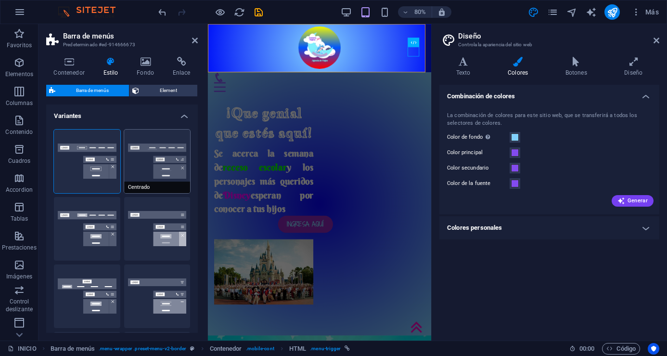
type input "0"
select select "link-special-font"
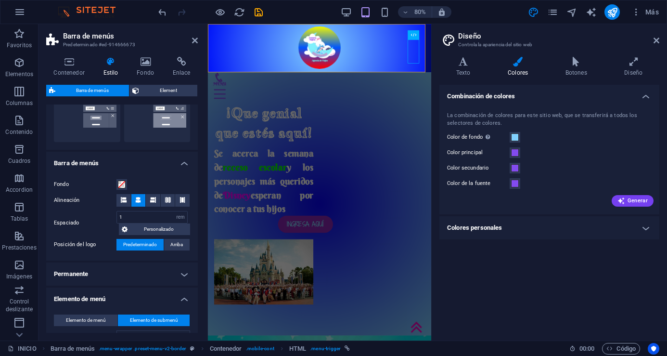
scroll to position [241, 0]
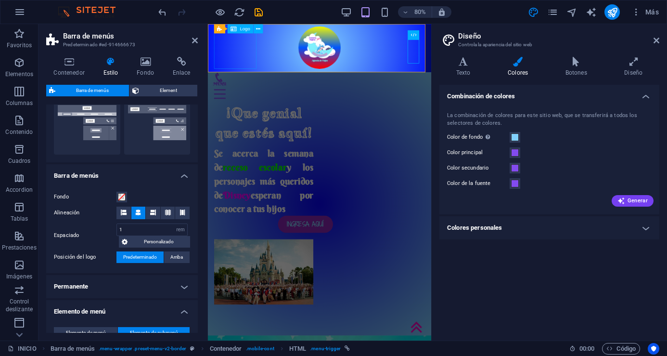
click at [255, 53] on div at bounding box center [348, 53] width 264 height 53
click at [259, 29] on icon at bounding box center [260, 29] width 4 height 8
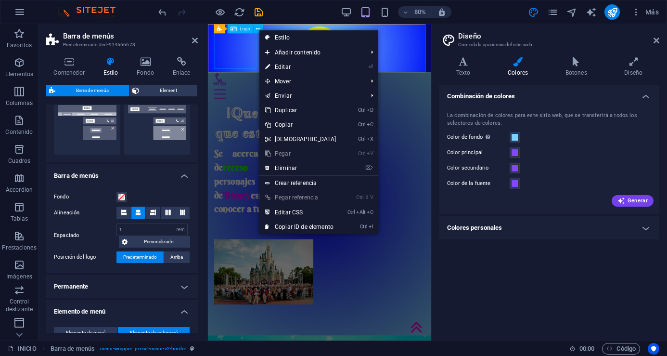
click at [242, 29] on span "Logo" at bounding box center [245, 28] width 10 height 5
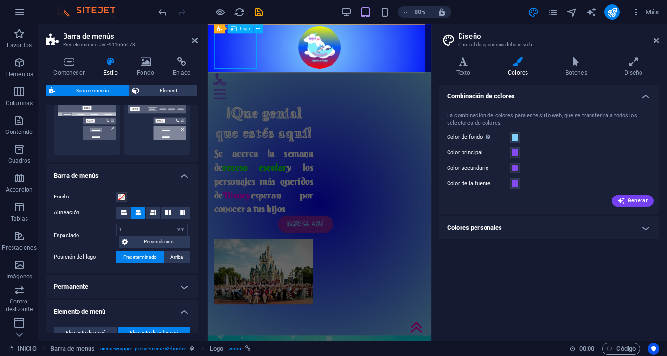
click at [242, 29] on span "Logo" at bounding box center [245, 28] width 10 height 5
click at [242, 27] on span "Logo" at bounding box center [245, 28] width 10 height 5
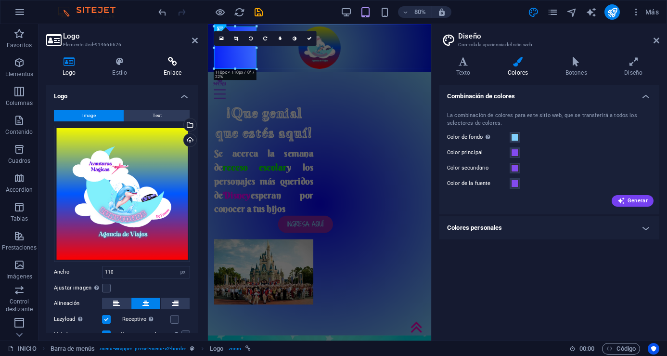
click at [179, 60] on icon at bounding box center [172, 62] width 51 height 10
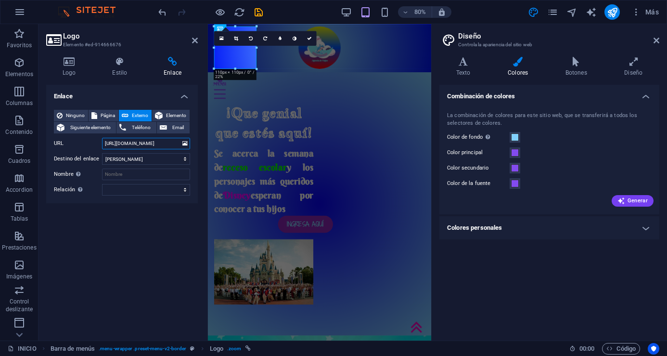
scroll to position [0, 170]
drag, startPoint x: 104, startPoint y: 142, endPoint x: 196, endPoint y: 146, distance: 91.6
click at [196, 146] on div "Ninguno Página Externo Elemento Siguiente elemento Teléfono Email Página INICIO…" at bounding box center [122, 152] width 152 height 101
click at [105, 113] on span "Página" at bounding box center [107, 116] width 15 height 12
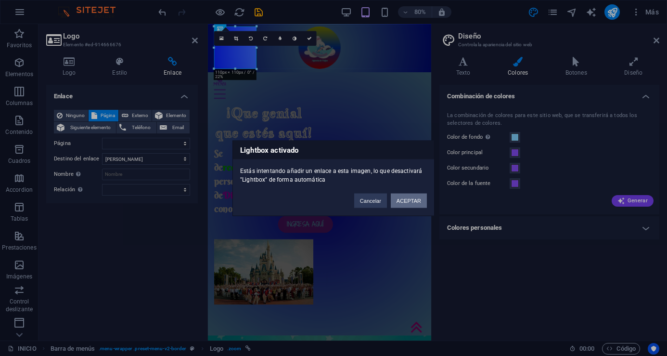
click at [401, 198] on button "ACEPTAR" at bounding box center [409, 200] width 36 height 14
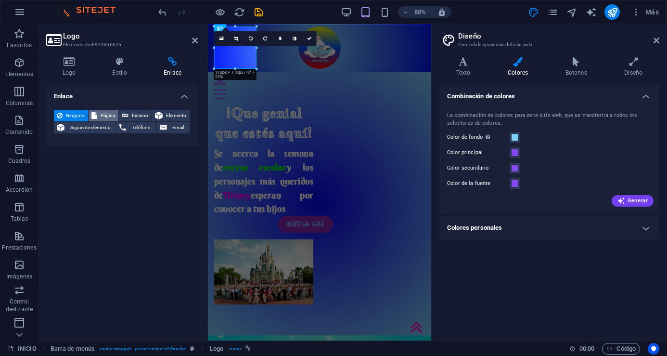
click at [101, 115] on span "Página" at bounding box center [107, 116] width 15 height 12
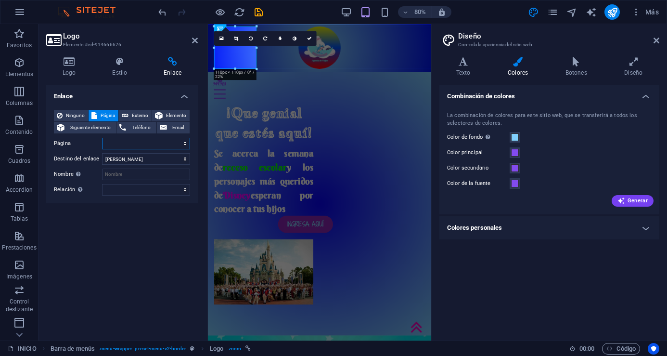
click at [121, 142] on select "INICIO SERVICIOS -- TOUR [US_STATE] AL COMPLETO -- TOUR [GEOGRAPHIC_DATA]-[GEOG…" at bounding box center [146, 144] width 88 height 12
click at [102, 138] on select "INICIO SERVICIOS -- TOUR [US_STATE] AL COMPLETO -- TOUR [GEOGRAPHIC_DATA]-[GEOG…" at bounding box center [146, 144] width 88 height 12
click at [261, 14] on icon "save" at bounding box center [258, 12] width 11 height 11
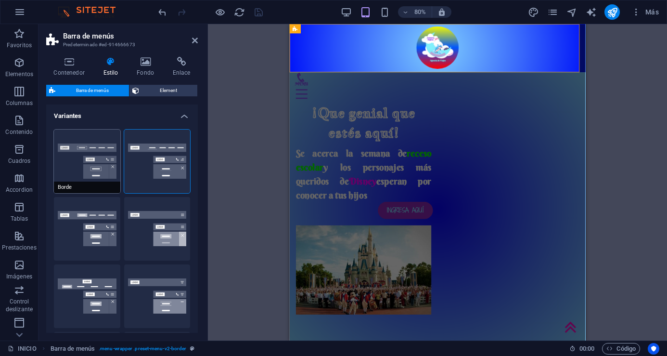
click at [109, 169] on button "Borde" at bounding box center [87, 162] width 66 height 64
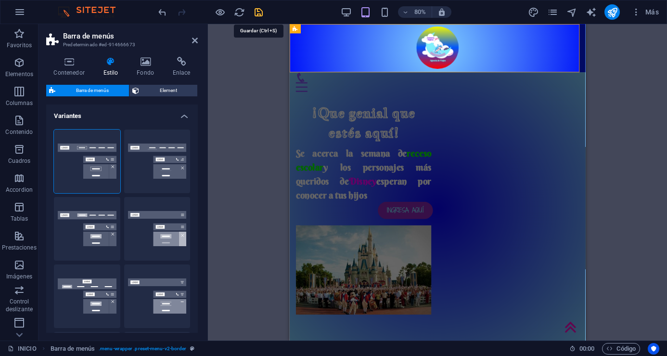
click at [261, 13] on icon "save" at bounding box center [258, 12] width 11 height 11
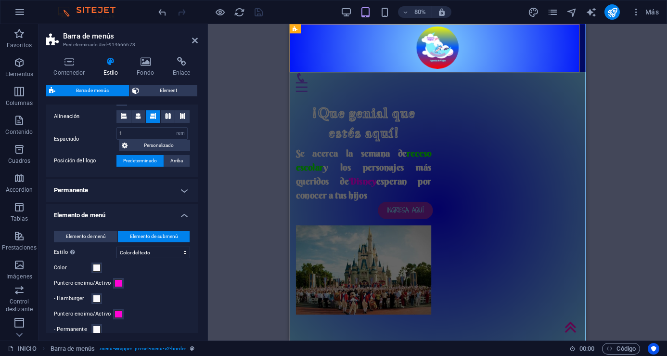
scroll to position [385, 0]
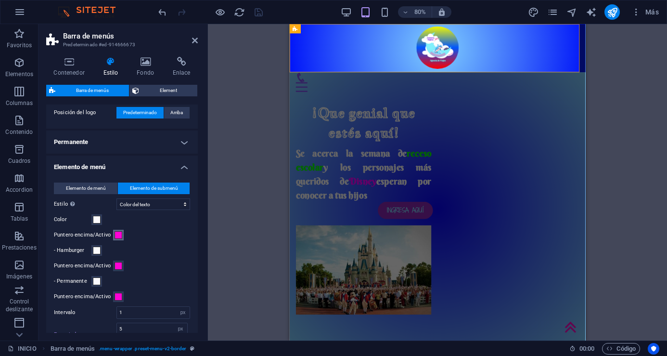
click at [118, 233] on span at bounding box center [119, 235] width 8 height 8
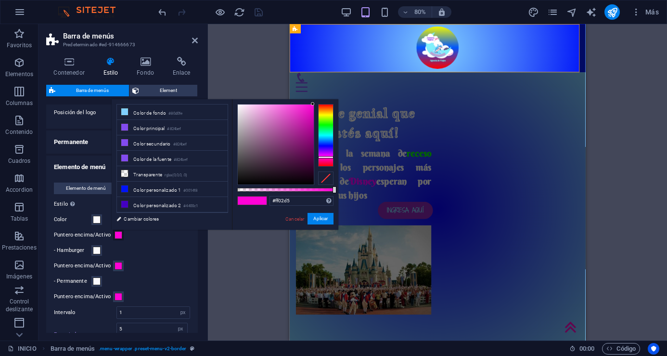
click at [204, 251] on div "Contenedor Estilo Fondo Enlace Tamaño Altura 125 Predeterminado px rem % vh vw …" at bounding box center [122, 194] width 167 height 291
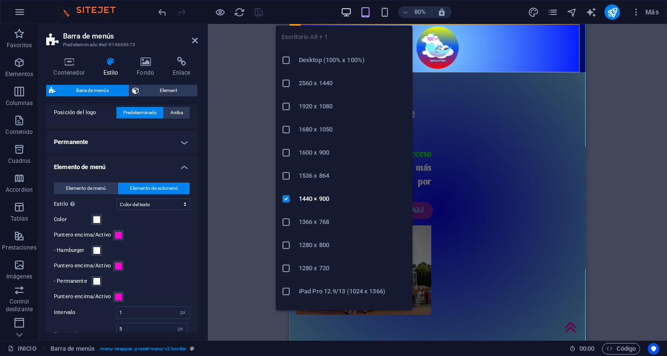
click at [346, 11] on icon "button" at bounding box center [346, 12] width 11 height 11
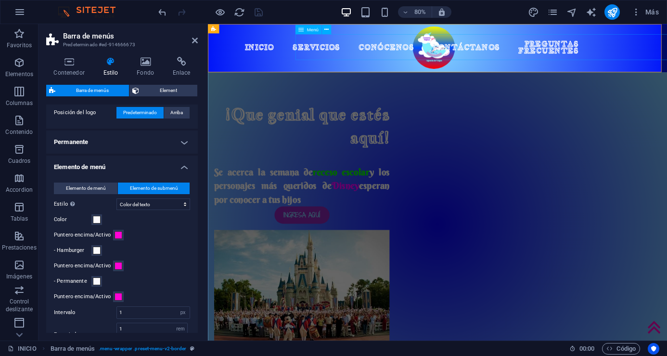
click at [396, 53] on nav "INICIO SERVICIOS TOUR [US_STATE] AL COMPLETO TOURS [GEOGRAPHIC_DATA] [GEOGRAPHI…" at bounding box center [524, 53] width 406 height 32
click at [551, 15] on icon "pages" at bounding box center [552, 12] width 11 height 11
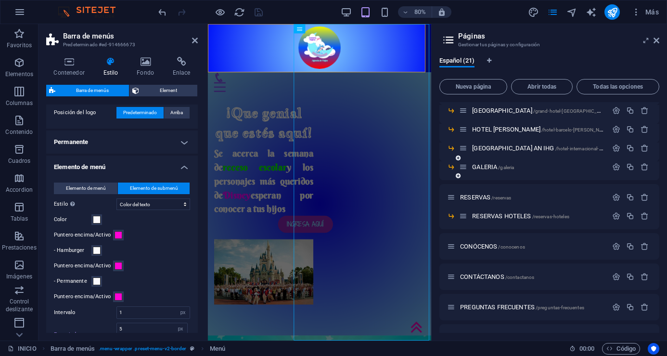
scroll to position [193, 0]
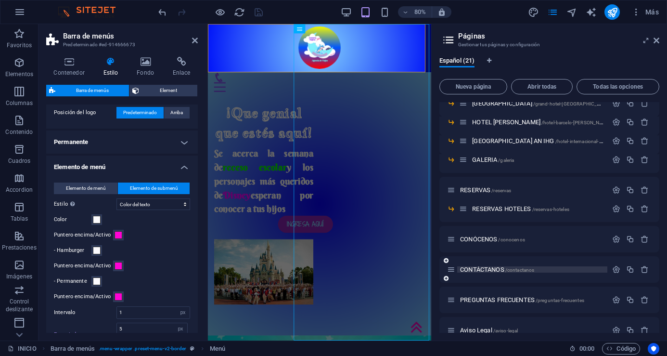
click at [473, 270] on span "CONTÁCTANOS /contactanos" at bounding box center [497, 269] width 74 height 7
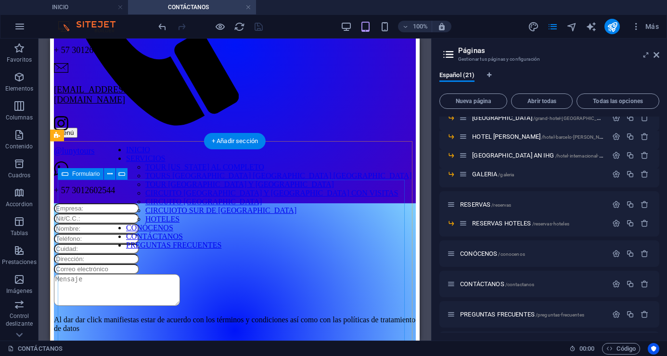
scroll to position [241, 0]
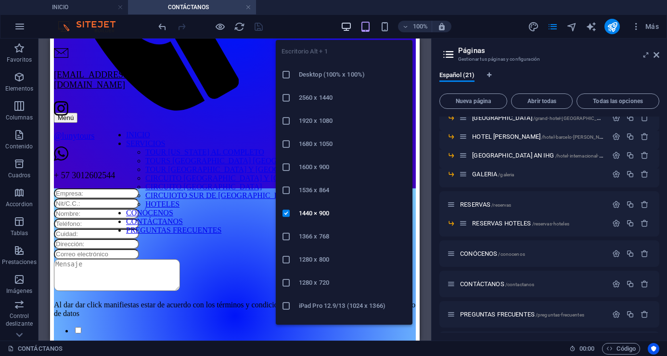
click at [345, 24] on icon "button" at bounding box center [346, 26] width 11 height 11
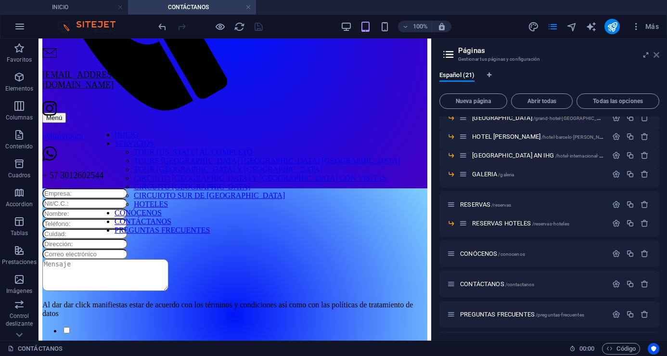
drag, startPoint x: 657, startPoint y: 51, endPoint x: 618, endPoint y: 13, distance: 54.5
click at [657, 51] on icon at bounding box center [657, 55] width 6 height 8
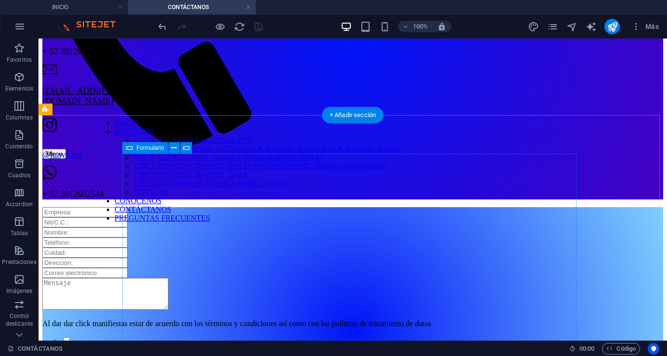
scroll to position [223, 0]
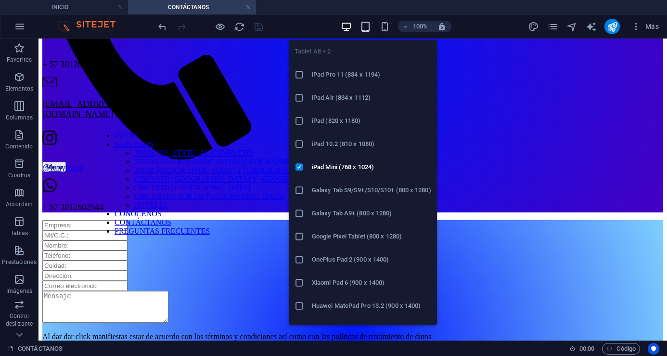
click at [364, 25] on icon "button" at bounding box center [365, 26] width 11 height 11
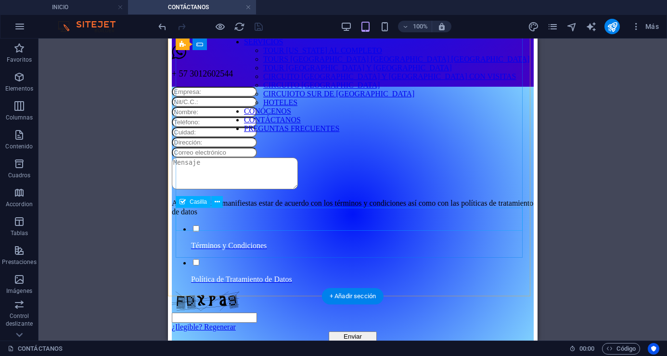
scroll to position [272, 0]
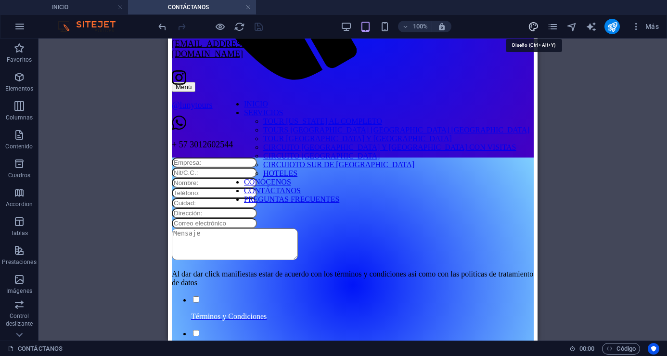
click at [537, 29] on icon "design" at bounding box center [533, 26] width 11 height 11
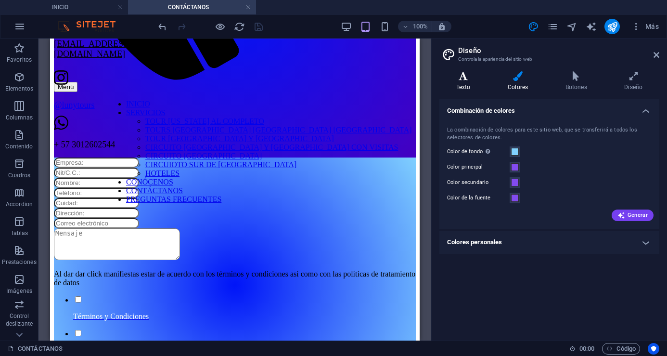
click at [458, 84] on h4 "Texto" at bounding box center [466, 81] width 52 height 20
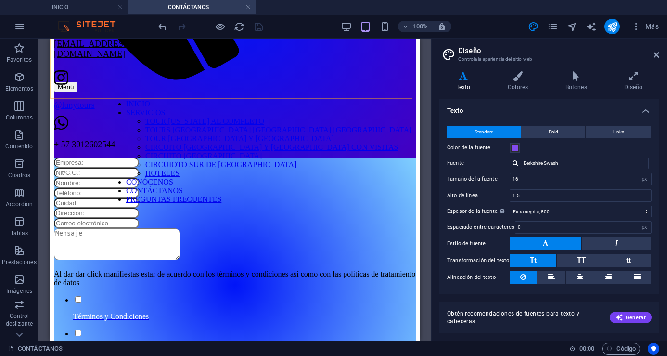
click at [247, 82] on div "Menú" at bounding box center [150, 87] width 193 height 10
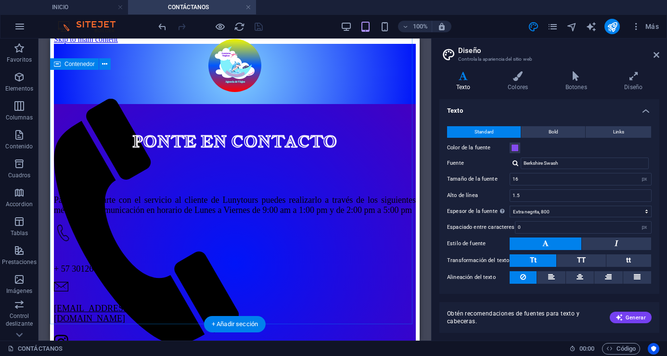
scroll to position [0, 0]
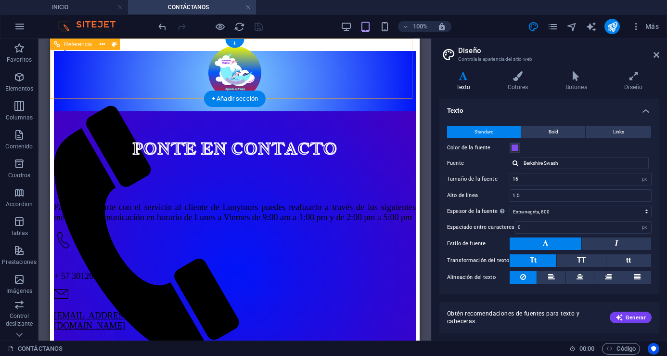
click at [247, 106] on div "Menú" at bounding box center [150, 235] width 193 height 258
click at [247, 353] on div "Menú" at bounding box center [150, 358] width 193 height 10
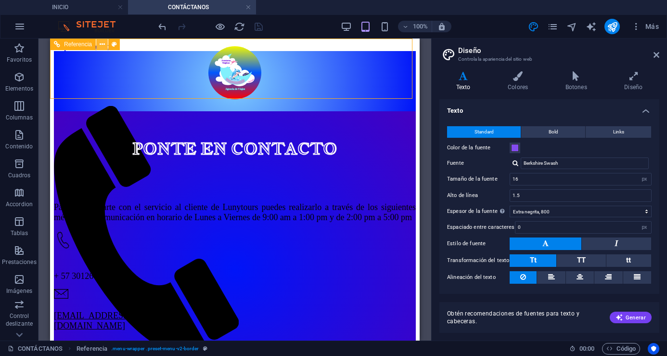
click at [101, 43] on icon at bounding box center [102, 44] width 5 height 10
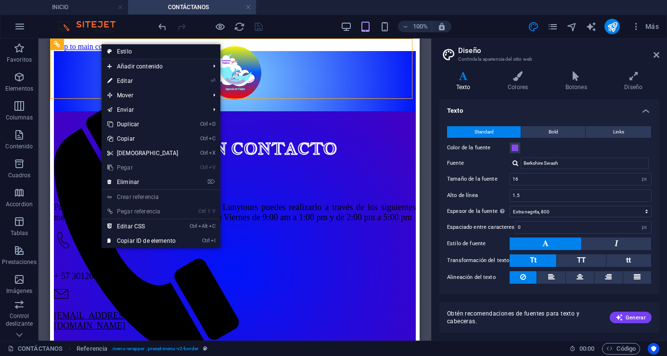
click at [140, 52] on link "Estilo" at bounding box center [161, 51] width 119 height 14
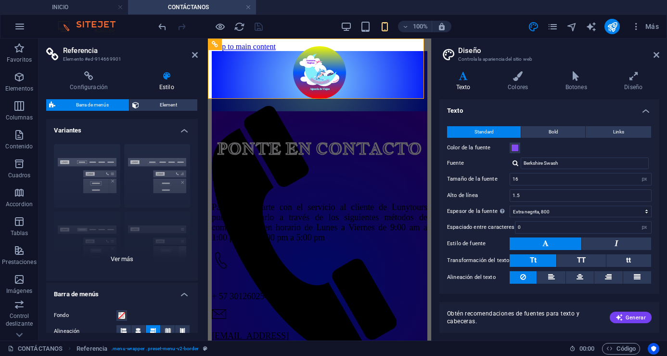
click at [113, 255] on div "Borde Centrado Predeterminado Fijo Loki Desencadenador Ancho XXL" at bounding box center [122, 208] width 152 height 144
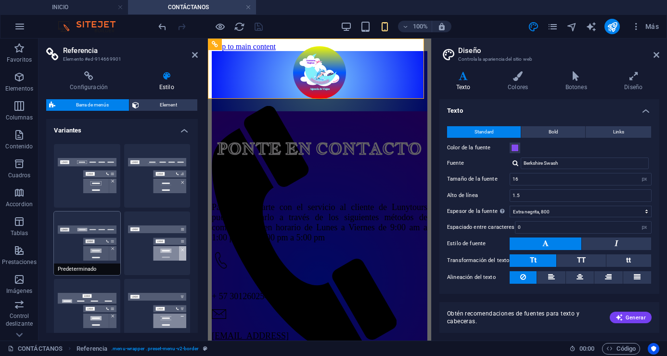
click at [95, 247] on button "Predeterminado" at bounding box center [87, 243] width 66 height 64
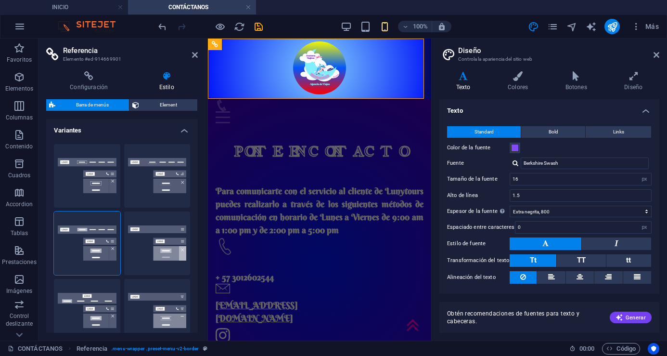
click at [658, 56] on icon at bounding box center [657, 55] width 6 height 8
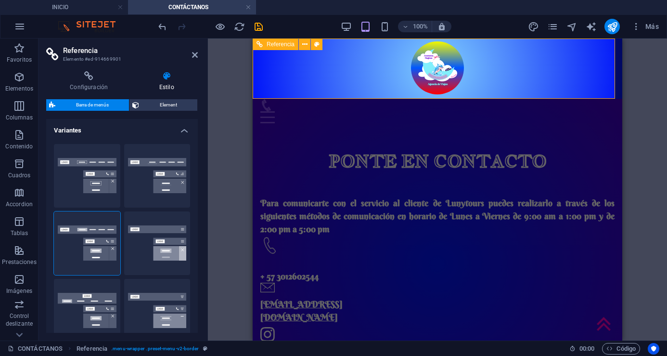
click at [453, 111] on div "Menú" at bounding box center [356, 117] width 193 height 12
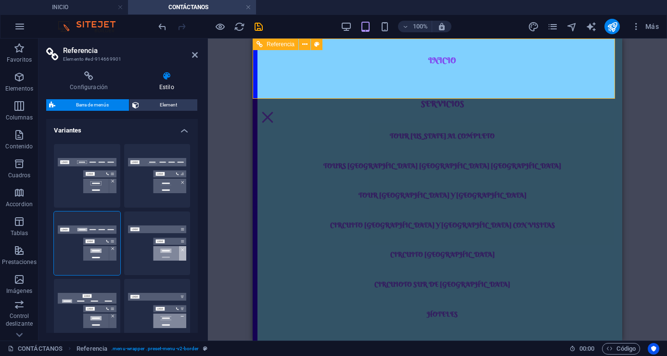
click at [275, 111] on div "Menú" at bounding box center [267, 117] width 14 height 12
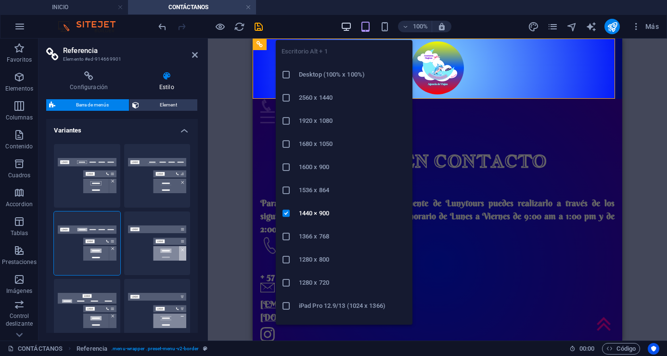
click at [347, 23] on icon "button" at bounding box center [346, 26] width 11 height 11
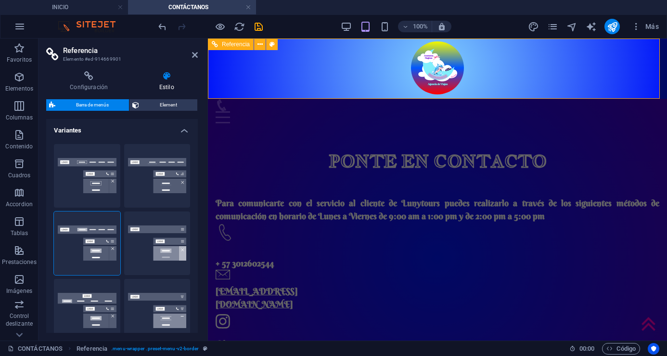
click at [408, 111] on div "Menú" at bounding box center [312, 117] width 193 height 12
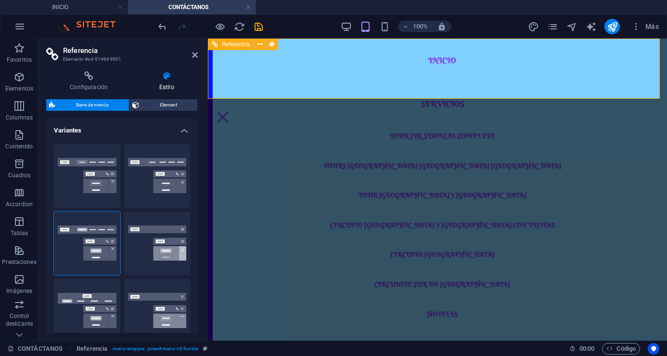
click at [230, 111] on div "Menú" at bounding box center [223, 117] width 14 height 12
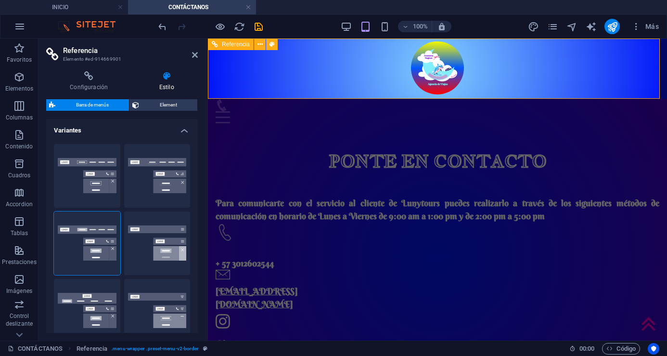
click at [408, 111] on div "Menú" at bounding box center [312, 117] width 193 height 12
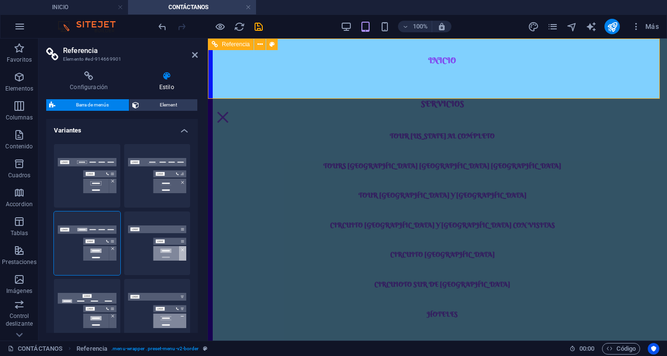
click at [230, 111] on div "Menú" at bounding box center [223, 117] width 14 height 12
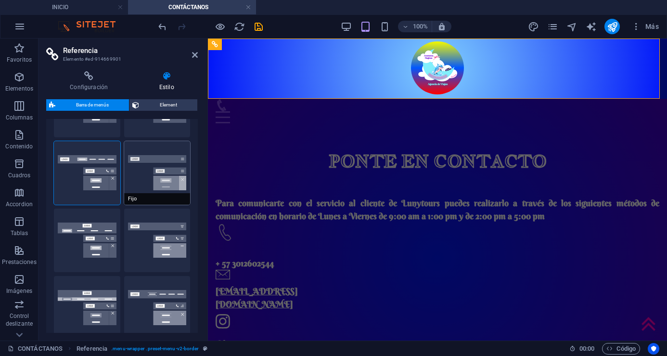
scroll to position [48, 0]
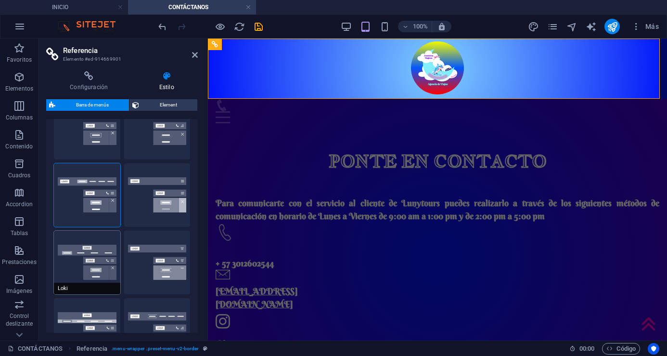
click at [96, 259] on button "Loki" at bounding box center [87, 263] width 66 height 64
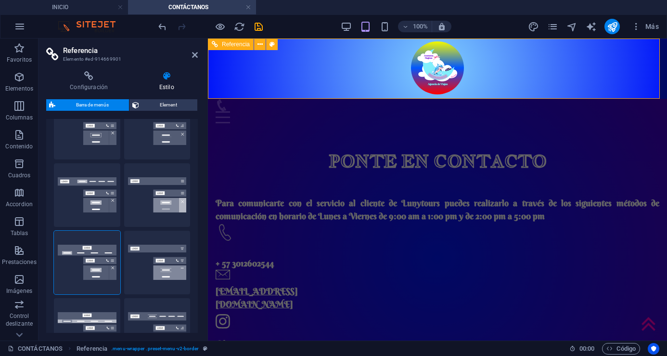
click at [653, 71] on div "Menú INICIO SERVICIOS TOUR [US_STATE] AL COMPLETO TOURS [GEOGRAPHIC_DATA] [GEOG…" at bounding box center [437, 69] width 459 height 60
click at [408, 111] on div "Menú" at bounding box center [312, 117] width 193 height 12
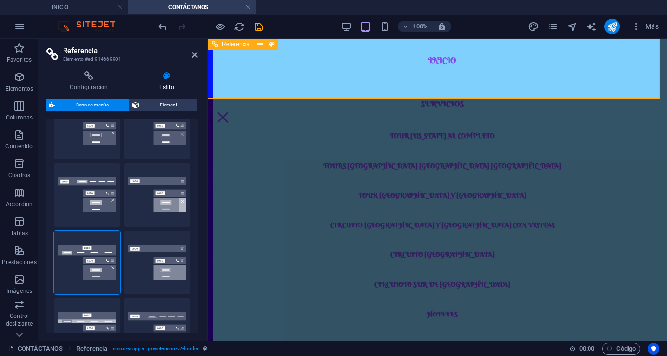
click at [230, 111] on div "Menú" at bounding box center [223, 117] width 14 height 12
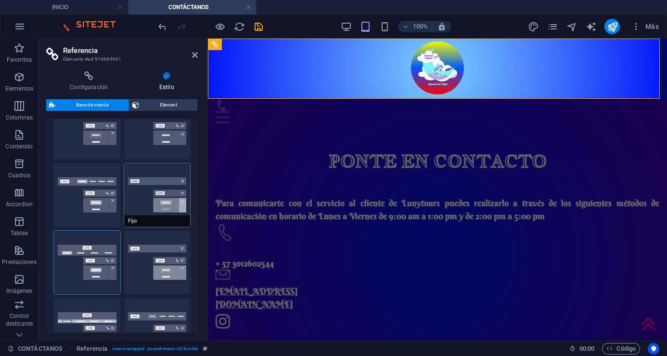
click at [148, 196] on button "Fijo" at bounding box center [157, 195] width 66 height 64
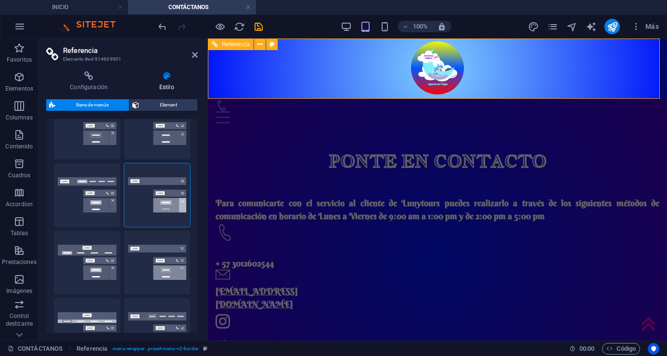
click at [408, 111] on div "Menú" at bounding box center [312, 117] width 193 height 12
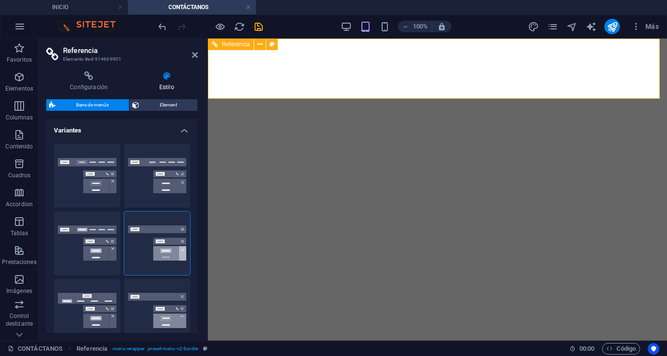
select select "rem"
select select "preset-menu-v2-border"
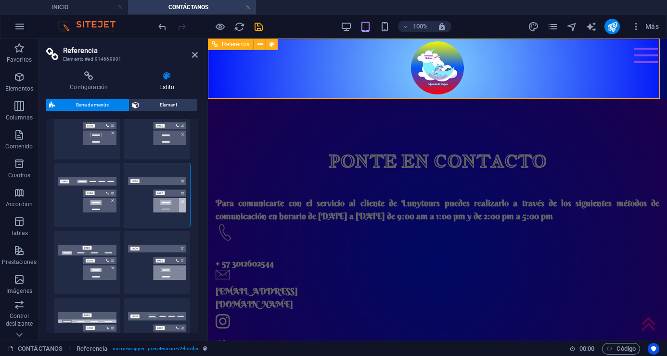
click at [634, 54] on div "Menú" at bounding box center [646, 55] width 24 height 15
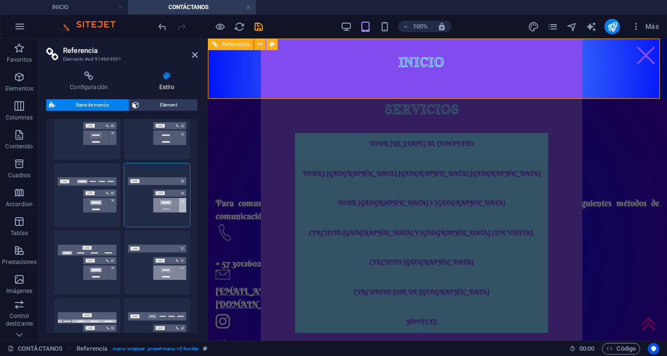
click at [645, 51] on div "Menú" at bounding box center [646, 55] width 24 height 15
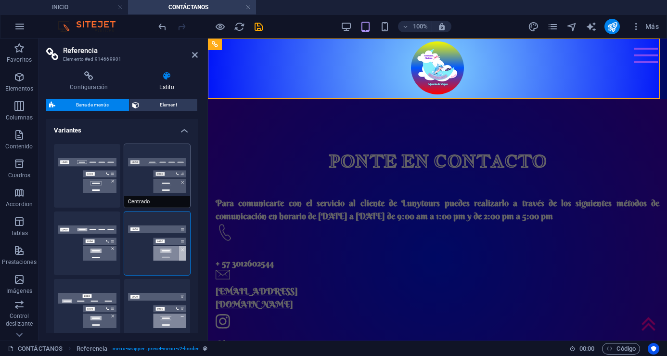
click at [162, 182] on button "Centrado" at bounding box center [157, 176] width 66 height 64
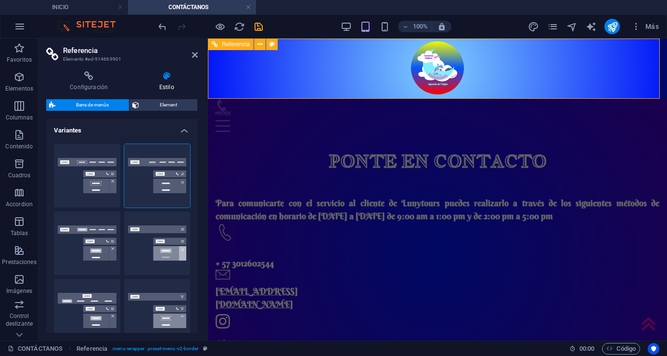
click at [408, 111] on div "Menú" at bounding box center [312, 126] width 193 height 30
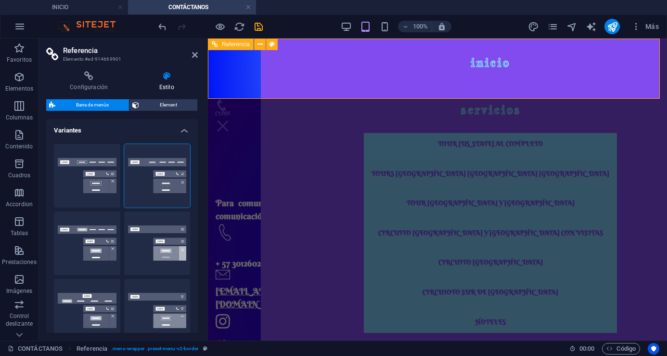
click at [230, 111] on div "Menú" at bounding box center [223, 126] width 14 height 30
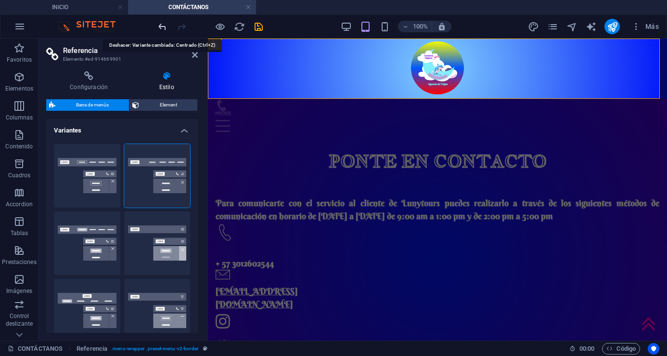
click at [164, 26] on icon "undo" at bounding box center [162, 26] width 11 height 11
select select "DISABLED_OPTION_VALUE"
type input "2"
type input "1"
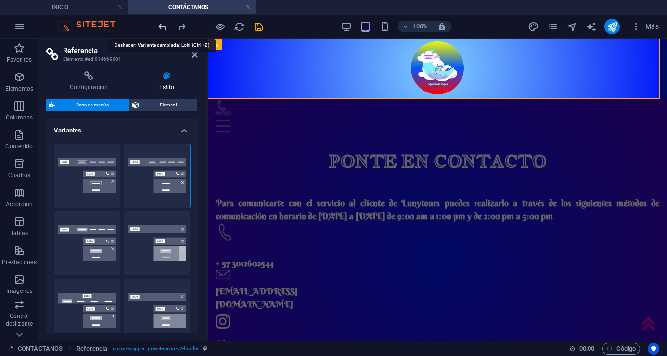
click at [164, 26] on icon "undo" at bounding box center [162, 26] width 11 height 11
click at [164, 27] on div at bounding box center [210, 26] width 108 height 15
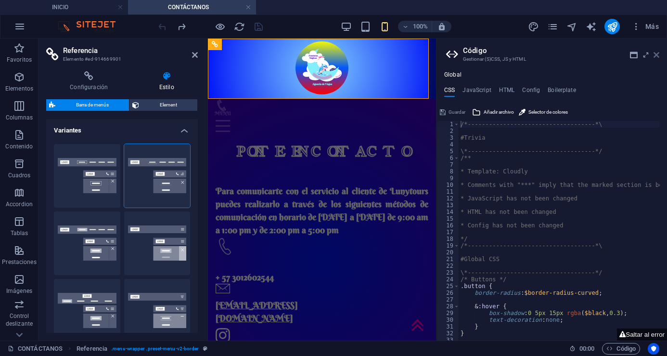
click at [655, 56] on icon at bounding box center [657, 55] width 6 height 8
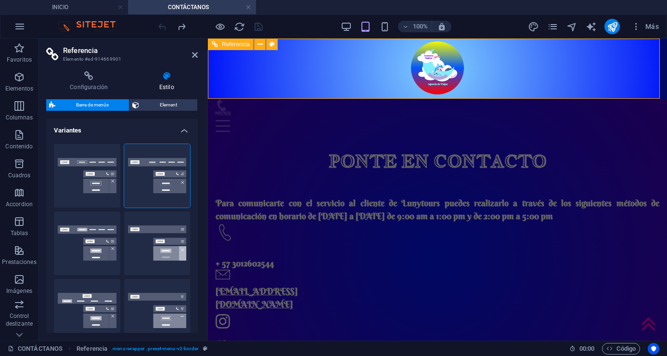
click at [408, 111] on div "Menú" at bounding box center [312, 126] width 193 height 30
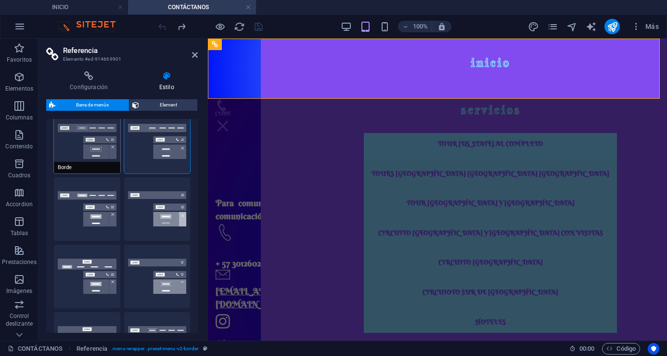
scroll to position [48, 0]
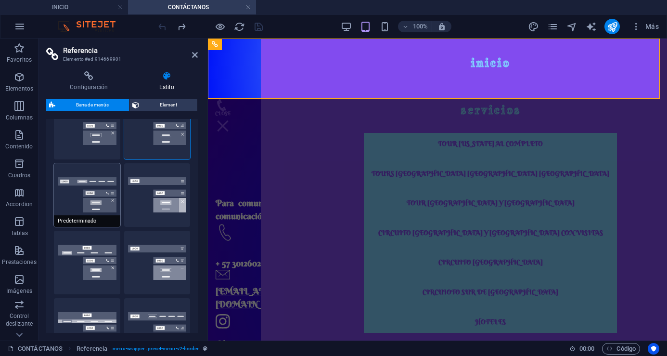
click at [99, 204] on button "Predeterminado" at bounding box center [87, 195] width 66 height 64
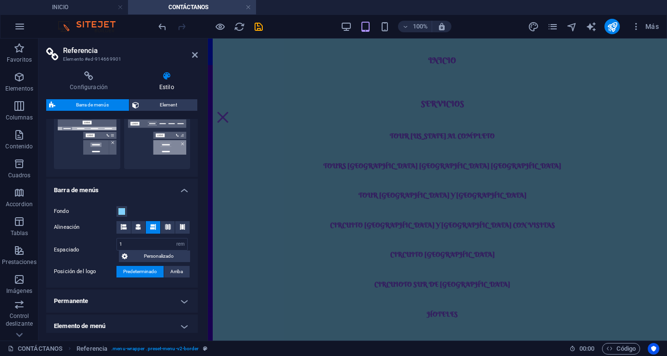
scroll to position [0, 0]
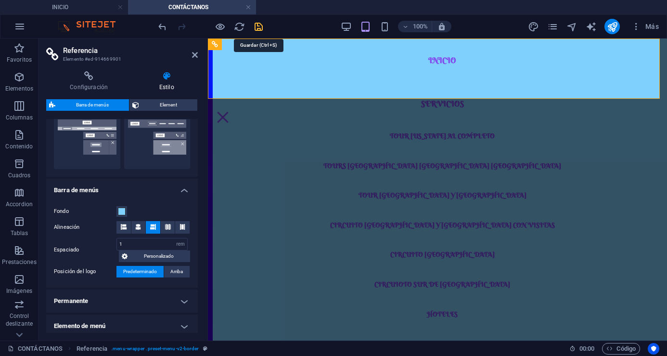
click at [257, 24] on icon "save" at bounding box center [258, 26] width 11 height 11
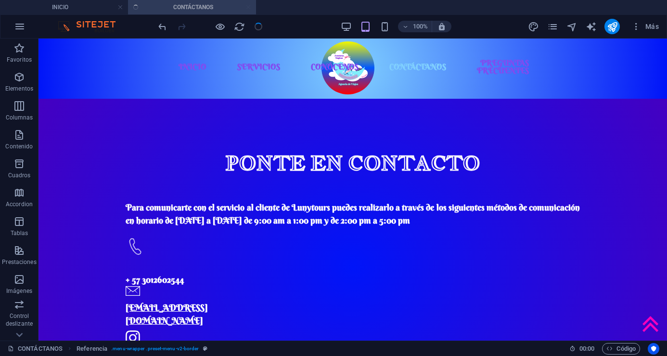
checkbox input "false"
